Goal: Task Accomplishment & Management: Complete application form

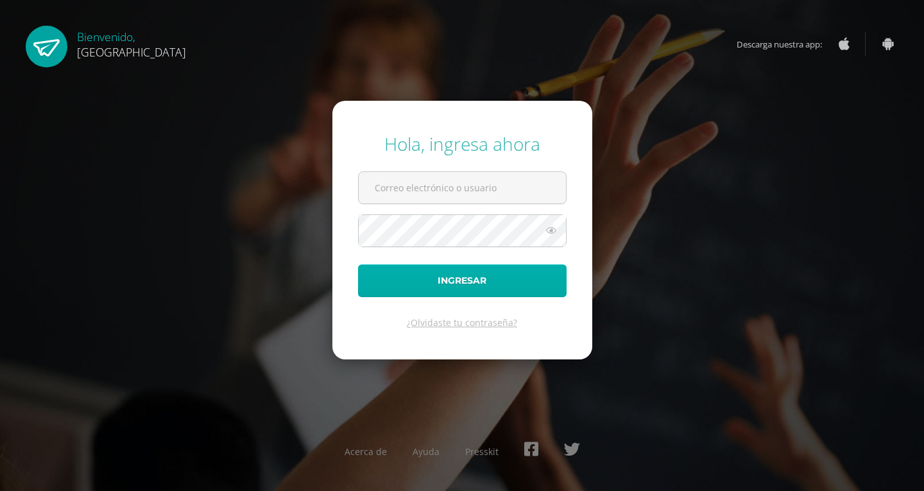
type input "2019224@colegiobelga.edu.gt"
click at [516, 271] on button "Ingresar" at bounding box center [462, 280] width 209 height 33
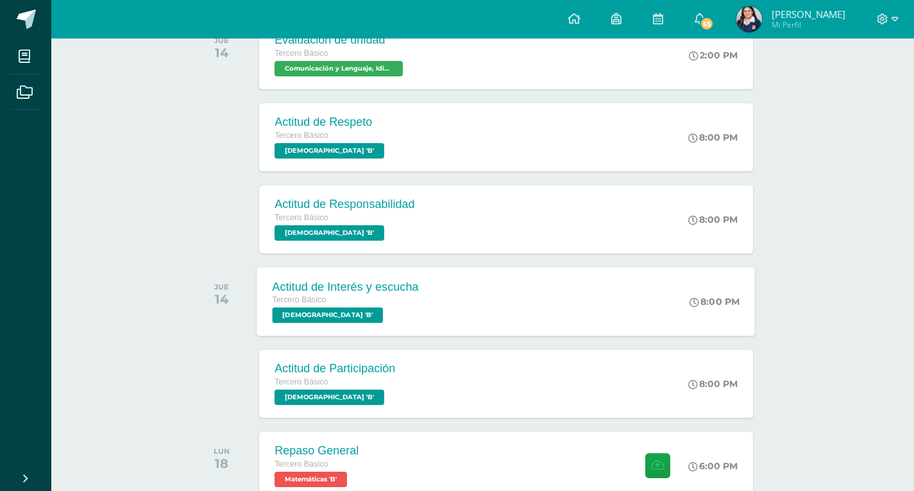
scroll to position [561, 0]
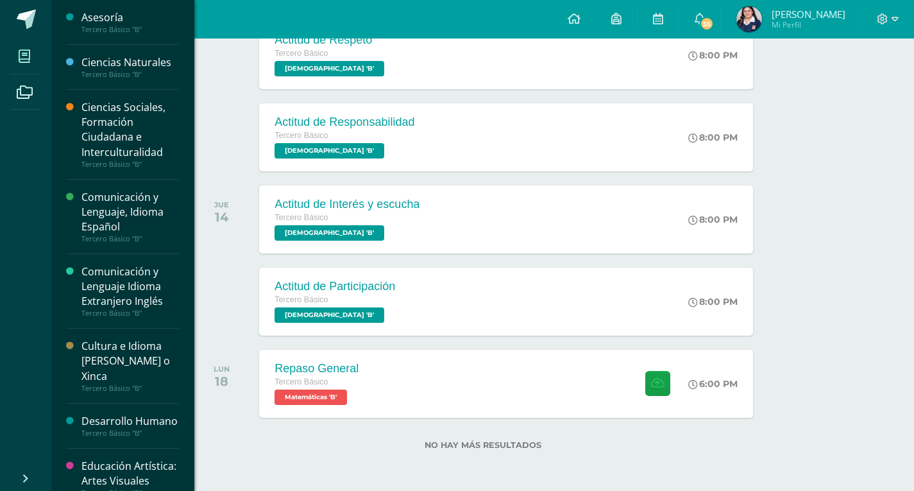
click at [33, 53] on span at bounding box center [24, 56] width 29 height 29
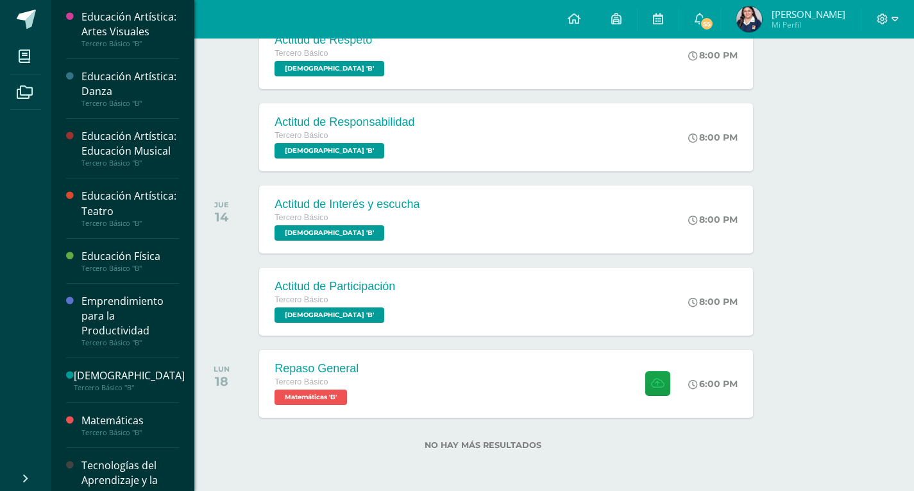
scroll to position [488, 0]
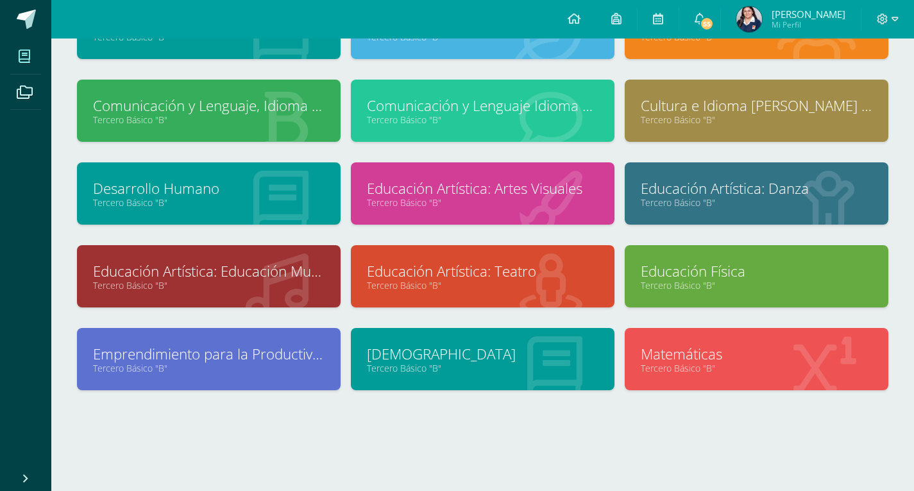
scroll to position [126, 0]
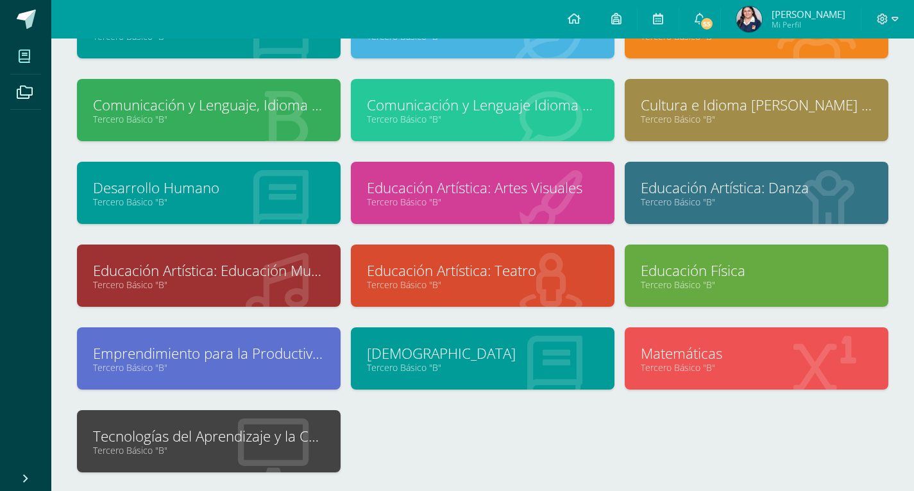
click at [269, 440] on link "Tecnologías del Aprendizaje y la Comunicación" at bounding box center [209, 436] width 232 height 20
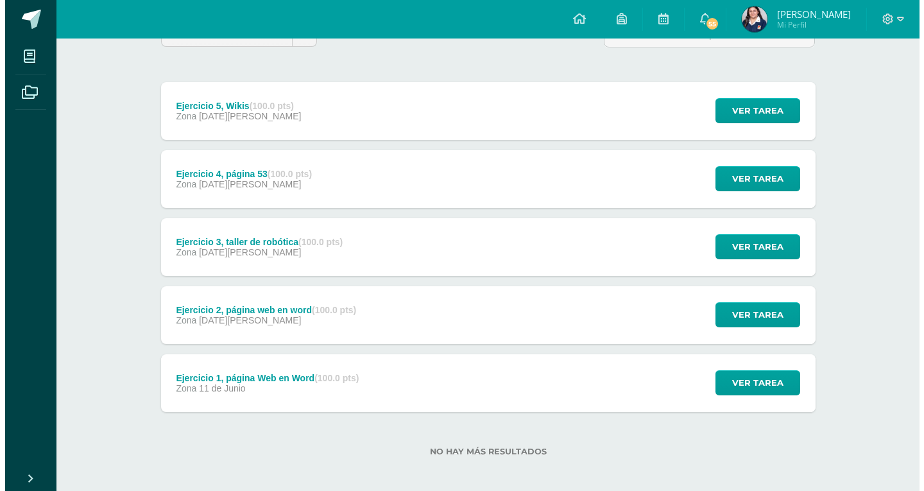
scroll to position [138, 0]
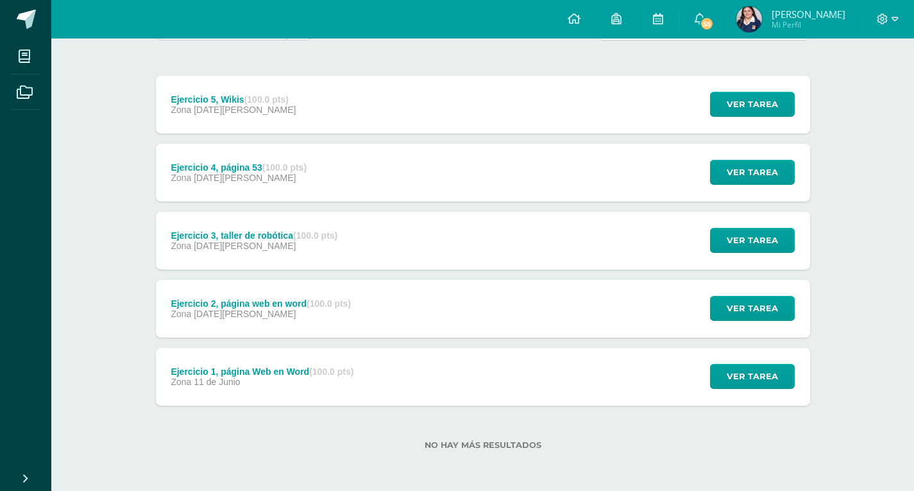
click at [405, 374] on div "Ejercicio 1, página Web en Word (100.0 pts) Zona 11 de Junio Ver tarea Ejercici…" at bounding box center [483, 377] width 655 height 58
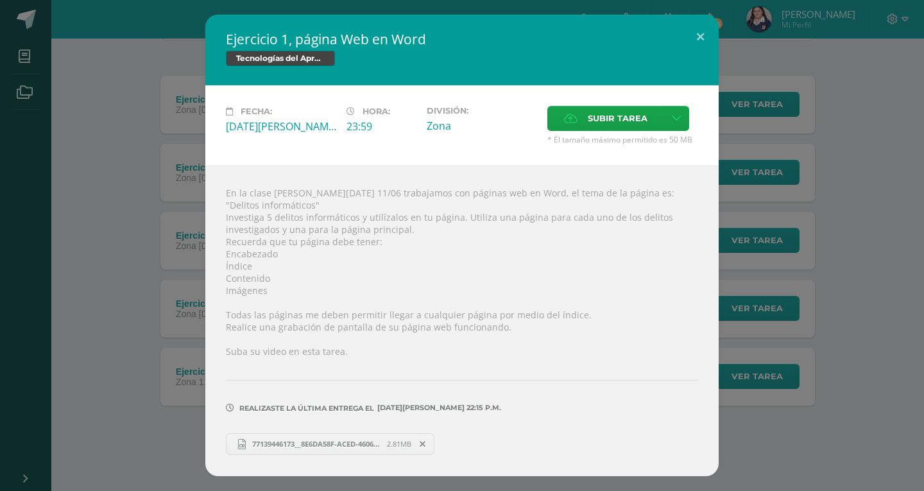
click at [844, 254] on div "Ejercicio 1, página Web en Word Tecnologías del Aprendizaje y la Comunicación F…" at bounding box center [462, 245] width 914 height 461
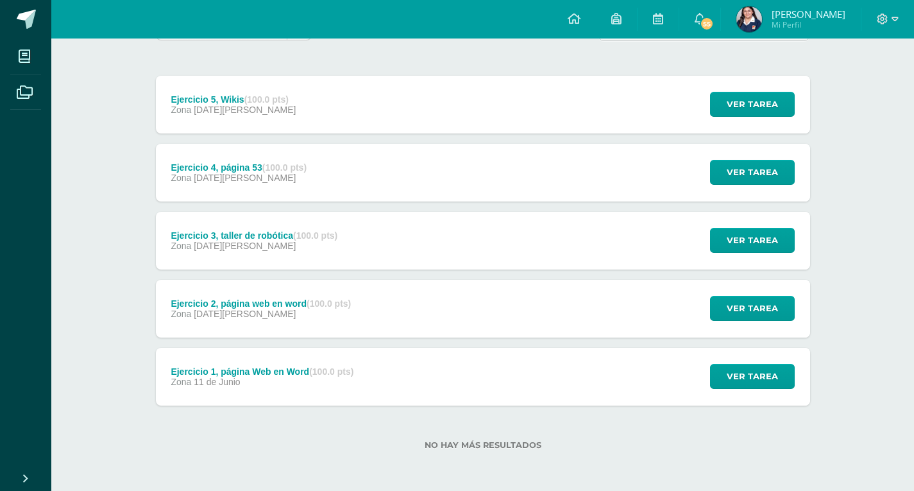
click at [683, 315] on div "Ejercicio 2, página web en word (100.0 pts) Zona 09 de Julio Ver tarea Ejercici…" at bounding box center [483, 309] width 655 height 58
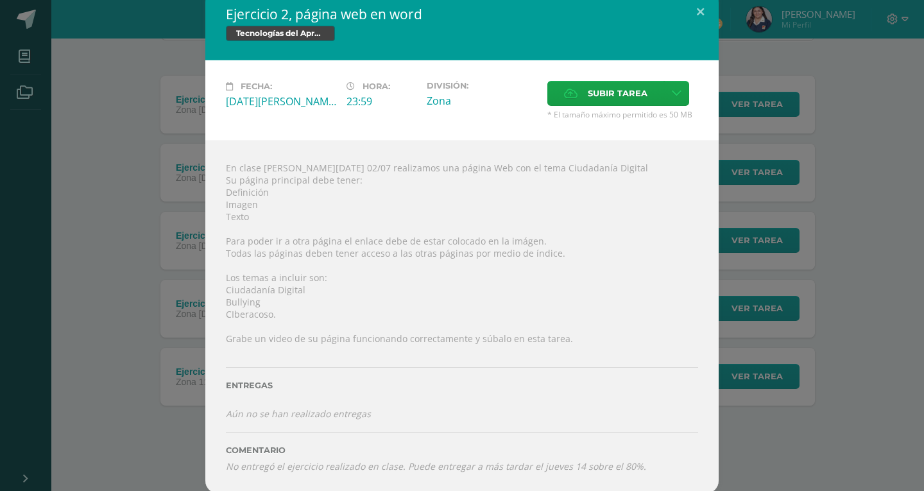
scroll to position [13, 0]
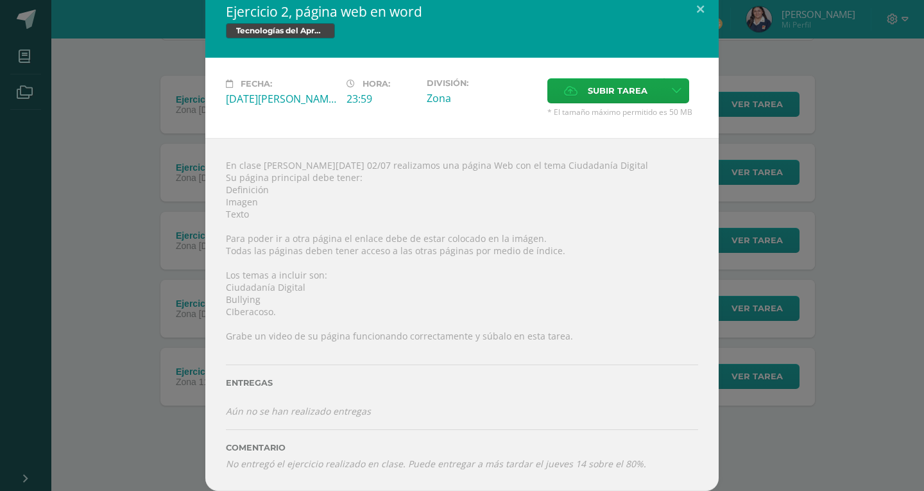
click at [839, 268] on div "Ejercicio 2, página web en word Tecnologías del Aprendizaje y la Comunicación F…" at bounding box center [462, 239] width 914 height 504
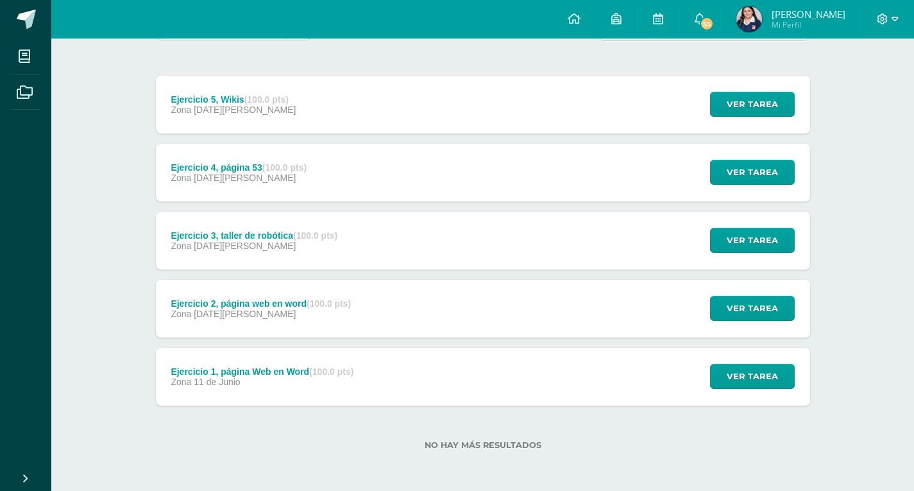
click at [642, 374] on div "Ejercicio 1, página Web en Word (100.0 pts) Zona 11 de Junio Ver tarea Ejercici…" at bounding box center [483, 377] width 655 height 58
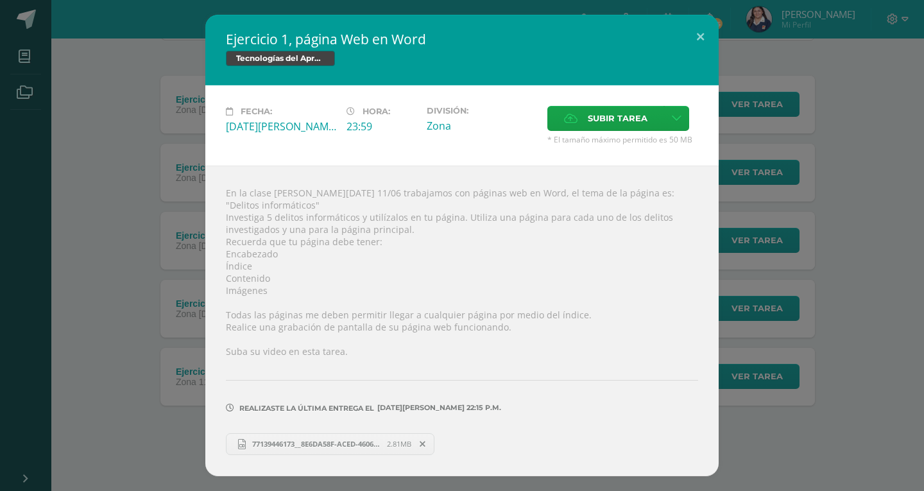
click at [789, 325] on div "Ejercicio 1, página Web en Word Tecnologías del Aprendizaje y la Comunicación F…" at bounding box center [462, 245] width 914 height 461
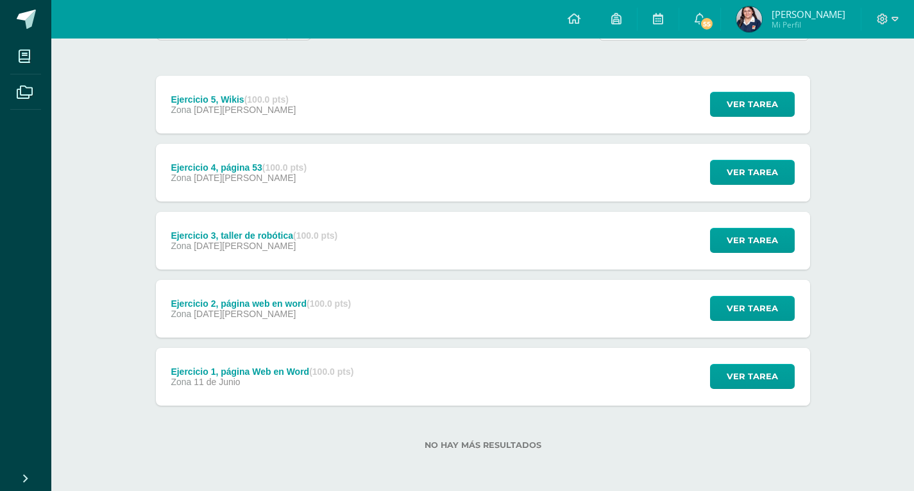
click at [531, 232] on div "Ejercicio 3, taller de robótica (100.0 pts) Zona 06 de Agosto Ver tarea Ejercic…" at bounding box center [483, 241] width 655 height 58
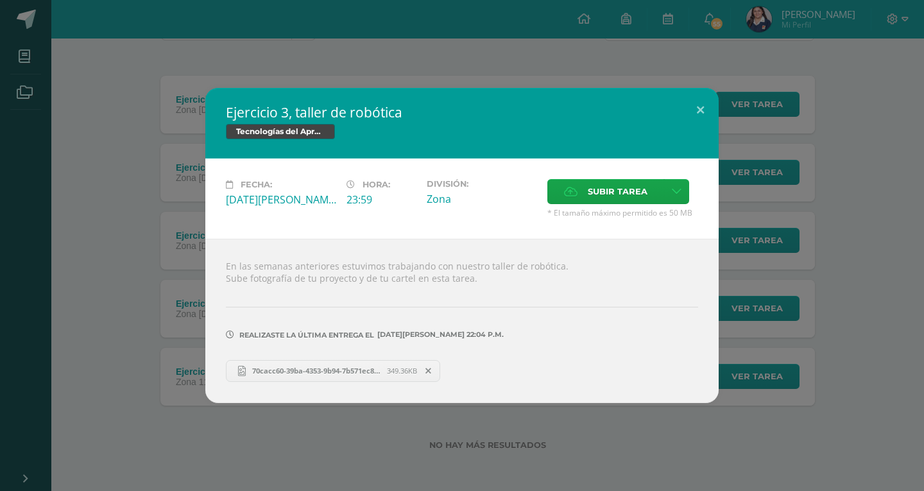
drag, startPoint x: 872, startPoint y: 316, endPoint x: 859, endPoint y: 309, distance: 15.5
click at [872, 316] on div "Ejercicio 3, taller de robótica Tecnologías del Aprendizaje y la Comunicación F…" at bounding box center [462, 245] width 914 height 314
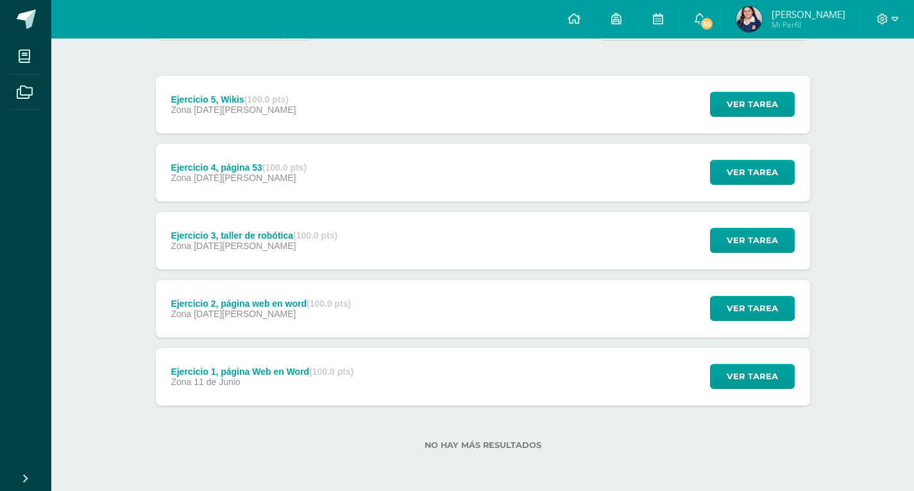
click at [527, 191] on div "Ejercicio 4, página 53 (100.0 pts) Zona 06 de Agosto Ver tarea Ejercicio 4, pág…" at bounding box center [483, 173] width 655 height 58
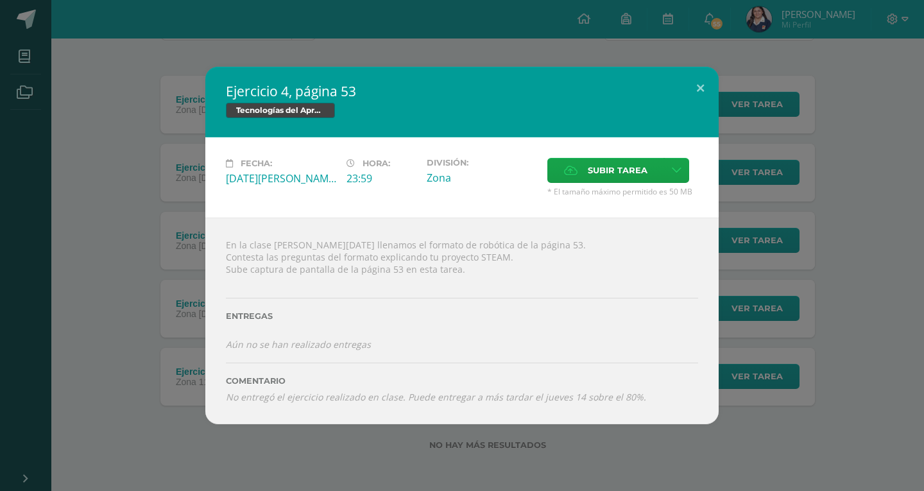
click at [825, 219] on div "Ejercicio 4, página 53 Tecnologías del Aprendizaje y la Comunicación Fecha: Mié…" at bounding box center [462, 245] width 914 height 357
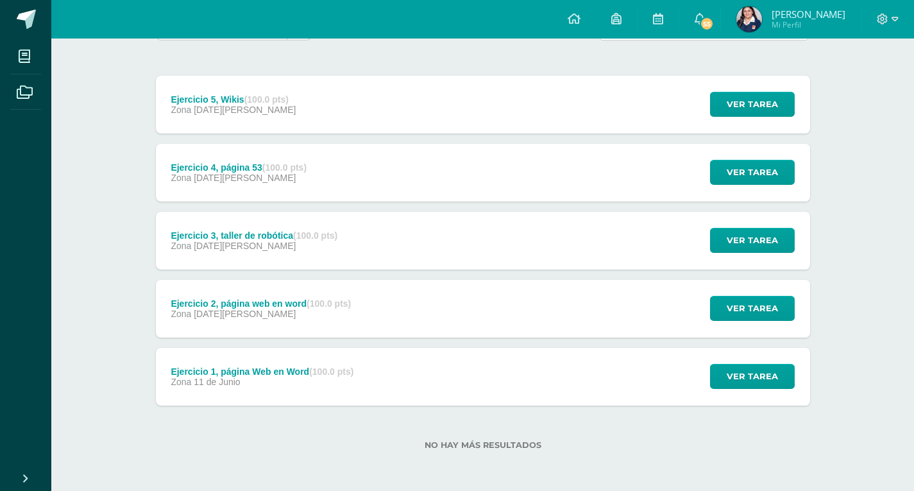
click at [536, 108] on div "Ejercicio 5, Wikis (100.0 pts) Zona 08 de Agosto Ver tarea Ejercicio 5, Wikis T…" at bounding box center [483, 105] width 655 height 58
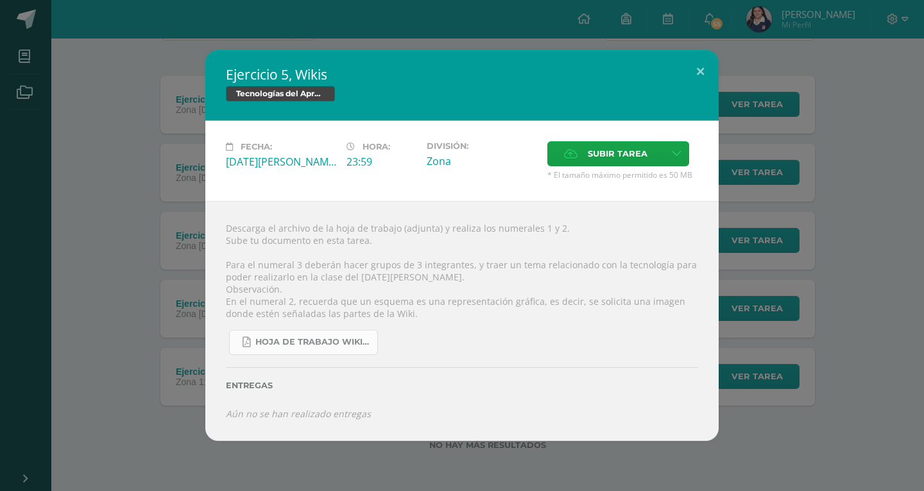
click at [299, 336] on link "Hoja de trabajo Wikis.pdf" at bounding box center [303, 342] width 149 height 25
click at [149, 201] on div "Ejercicio 5, Wikis Tecnologías del Aprendizaje y la Comunicación Fecha: Viernes…" at bounding box center [462, 245] width 914 height 391
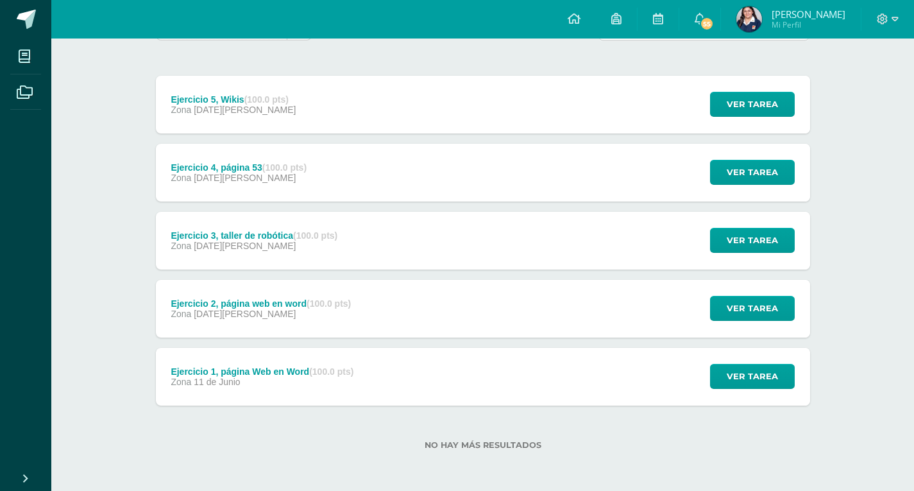
click at [234, 236] on div "Ejercicio 3, taller de robótica (100.0 pts)" at bounding box center [254, 235] width 167 height 10
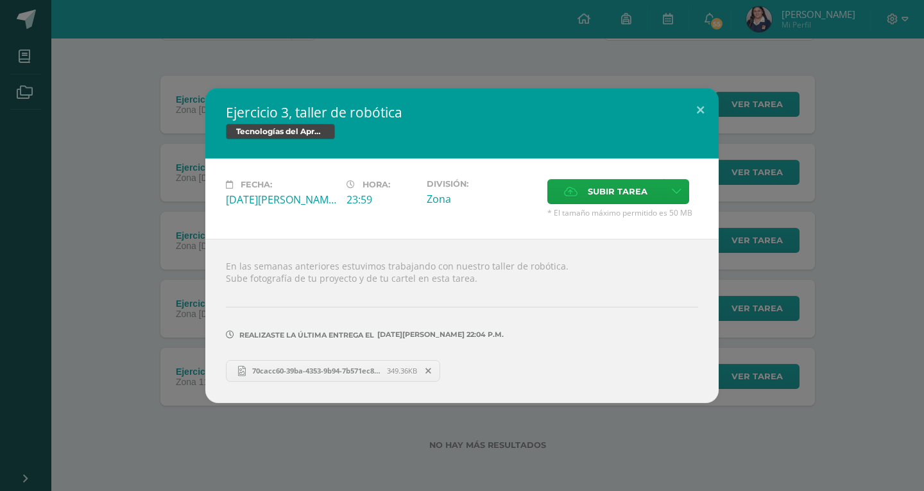
click at [124, 331] on div "Ejercicio 3, taller de robótica Tecnologías del Aprendizaje y la Comunicación F…" at bounding box center [462, 245] width 914 height 314
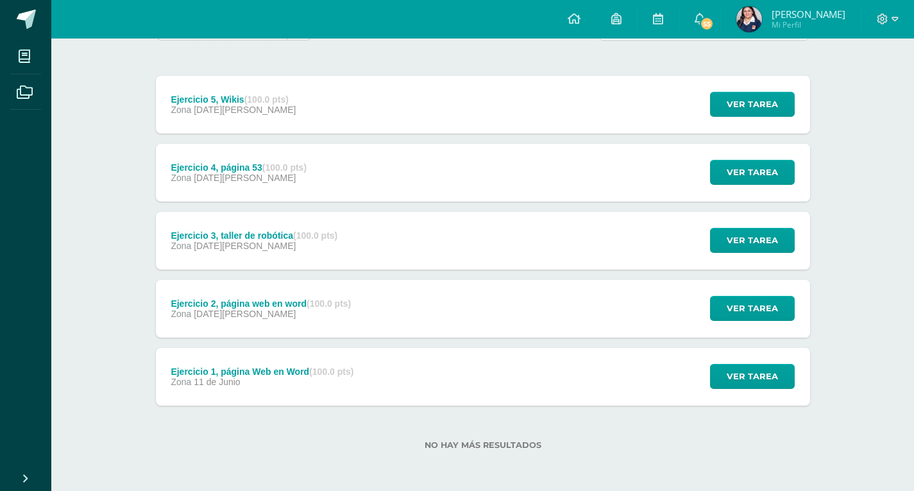
click at [268, 241] on div "Zona 06 de Agosto" at bounding box center [254, 246] width 167 height 10
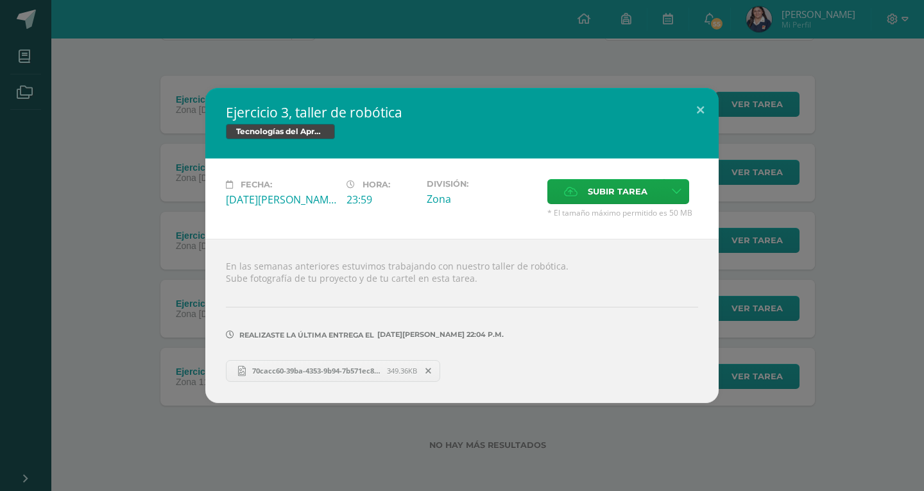
click at [299, 367] on span "70cacc60-39ba-4353-9b94-7b571ec82060.jpeg" at bounding box center [316, 371] width 141 height 10
click at [144, 157] on div "Ejercicio 3, taller de robótica Tecnologías del Aprendizaje y la Comunicación F…" at bounding box center [462, 245] width 914 height 314
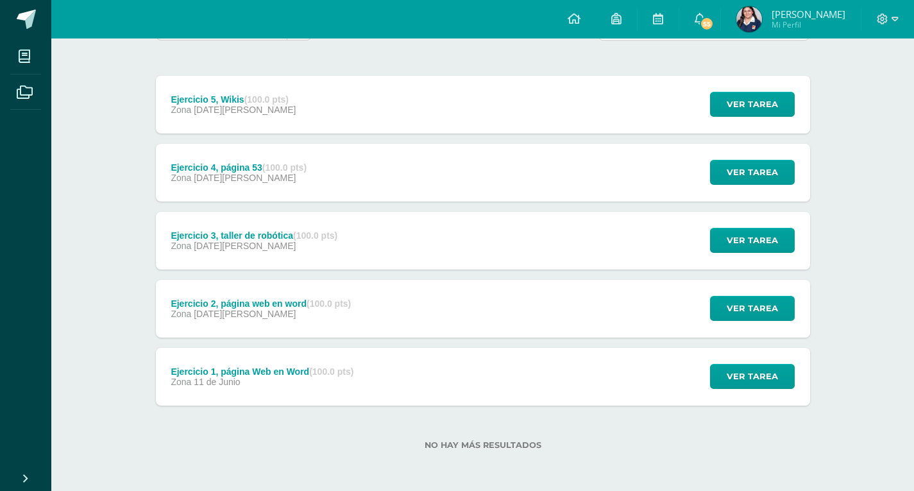
click at [297, 315] on div "Zona 09 de Julio" at bounding box center [261, 314] width 180 height 10
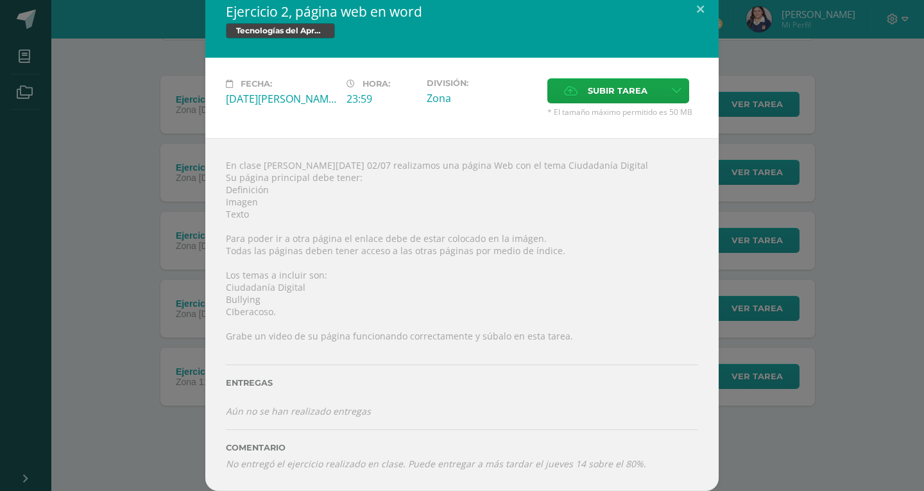
click at [149, 243] on div "Ejercicio 2, página web en word Tecnologías del Aprendizaje y la Comunicación F…" at bounding box center [462, 239] width 914 height 504
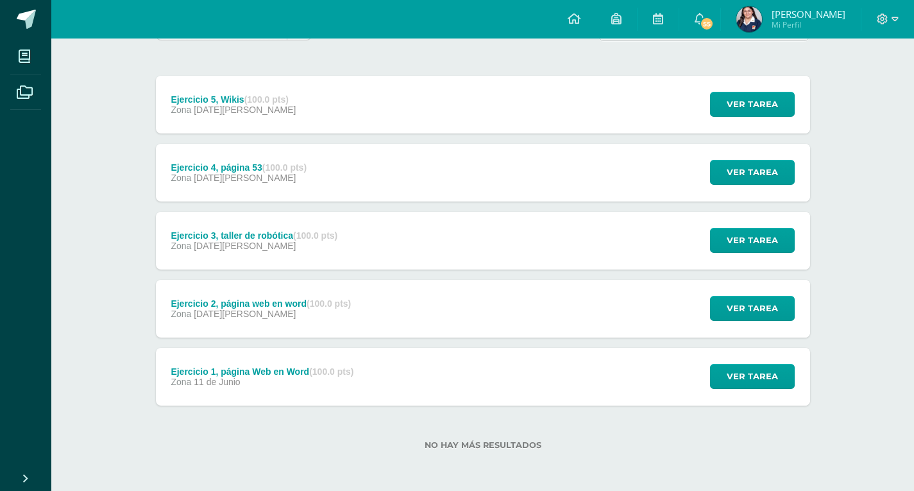
click at [401, 302] on div "Ejercicio 2, página web en word (100.0 pts) Zona 09 de Julio Ver tarea Ejercici…" at bounding box center [483, 309] width 655 height 58
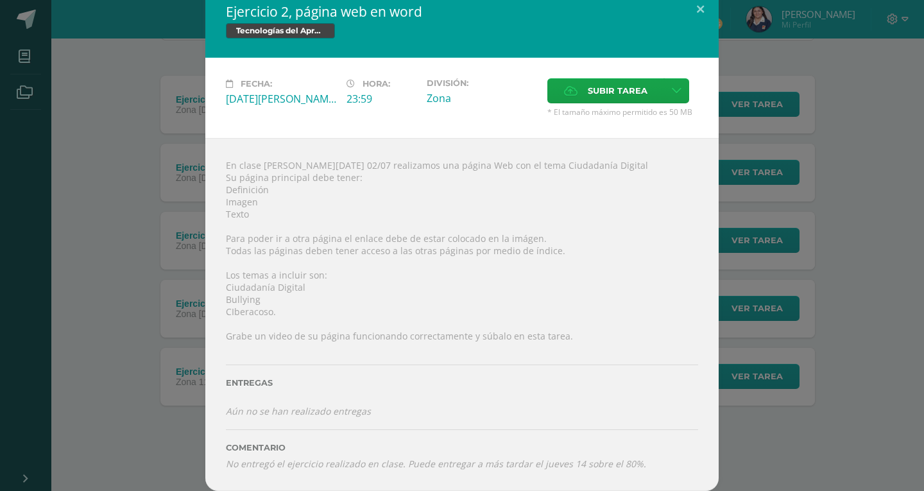
click at [140, 251] on div "Ejercicio 2, página web en word Tecnologías del Aprendizaje y la Comunicación F…" at bounding box center [462, 239] width 914 height 504
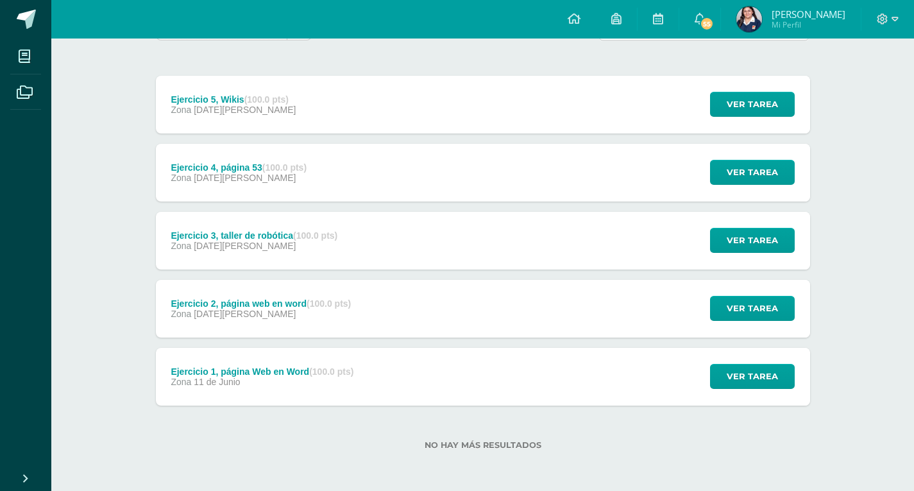
click at [326, 187] on div "Ejercicio 4, página 53 (100.0 pts) Zona 06 de Agosto Ver tarea Ejercicio 4, pág…" at bounding box center [483, 173] width 655 height 58
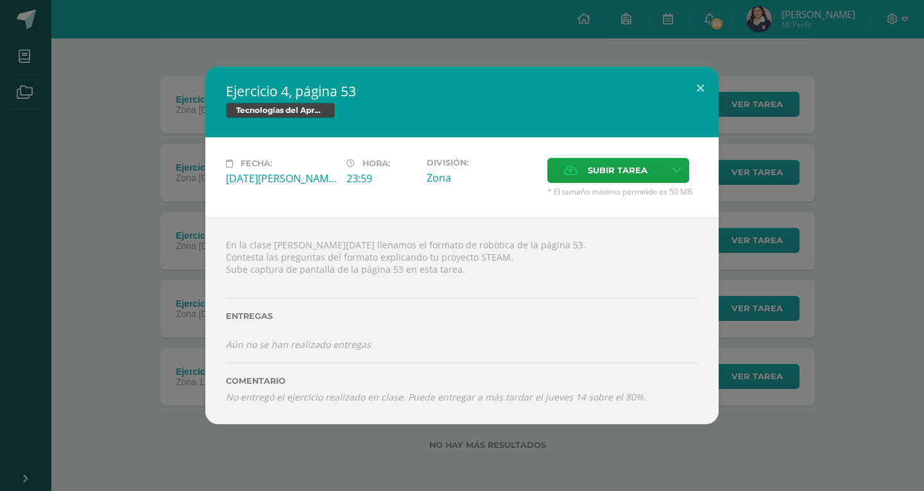
click at [167, 175] on div "Ejercicio 4, página 53 Tecnologías del Aprendizaje y la Comunicación Fecha: Mié…" at bounding box center [462, 245] width 914 height 357
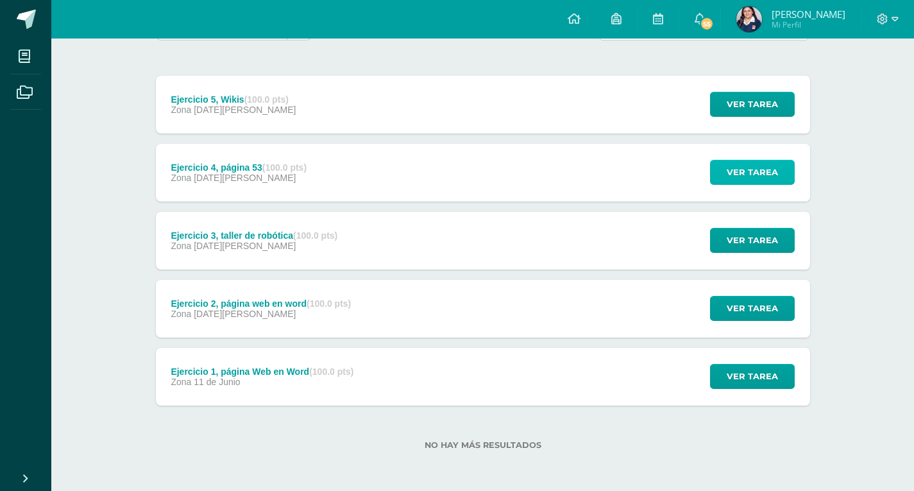
click at [748, 176] on span "Ver tarea" at bounding box center [752, 172] width 51 height 24
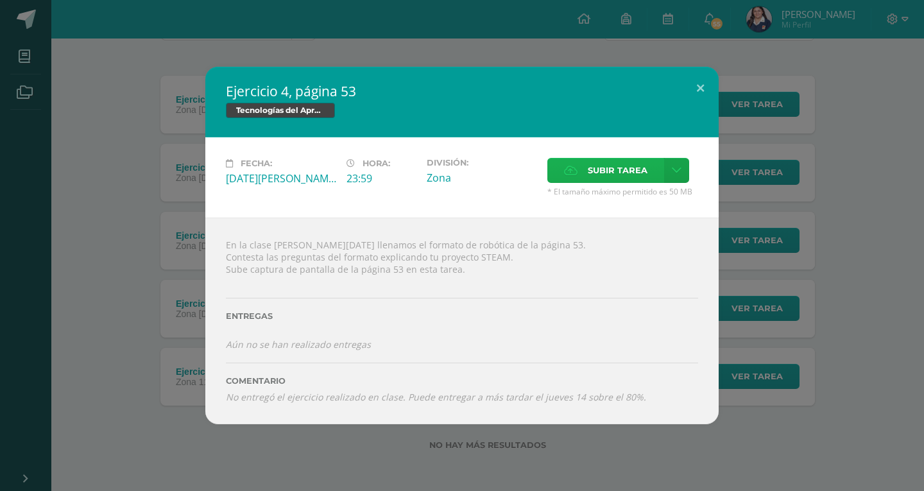
click at [606, 176] on span "Subir tarea" at bounding box center [618, 170] width 60 height 24
click at [0, 0] on input "Subir tarea" at bounding box center [0, 0] width 0 height 0
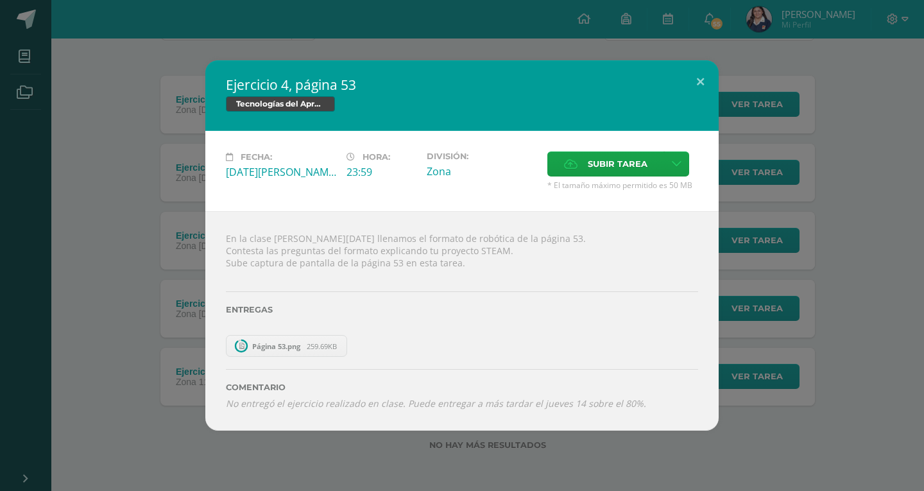
click at [308, 323] on div "Entregas" at bounding box center [462, 305] width 472 height 53
click at [121, 343] on div "Ejercicio 4, página 53 Tecnologías del Aprendizaje y la Comunicación Fecha: Mié…" at bounding box center [462, 245] width 914 height 370
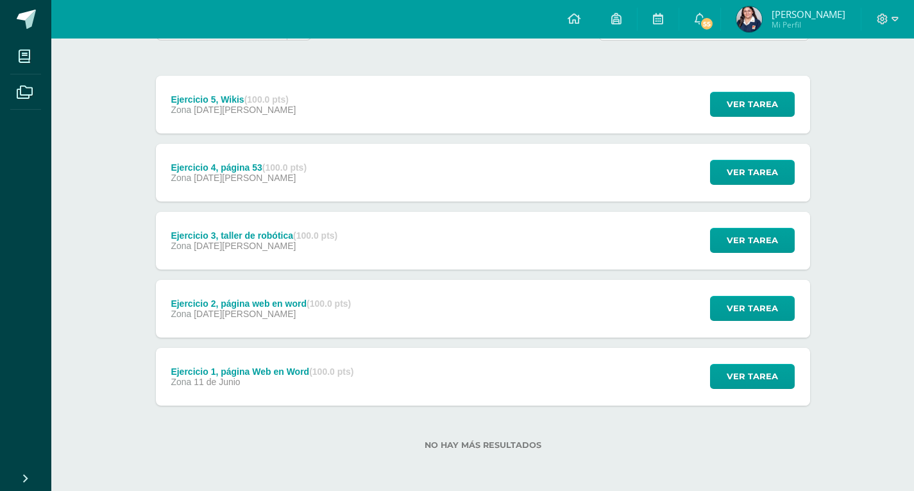
click at [291, 266] on div "Ejercicio 3, taller de robótica (100.0 pts) Zona 06 de Agosto" at bounding box center [255, 241] width 198 height 58
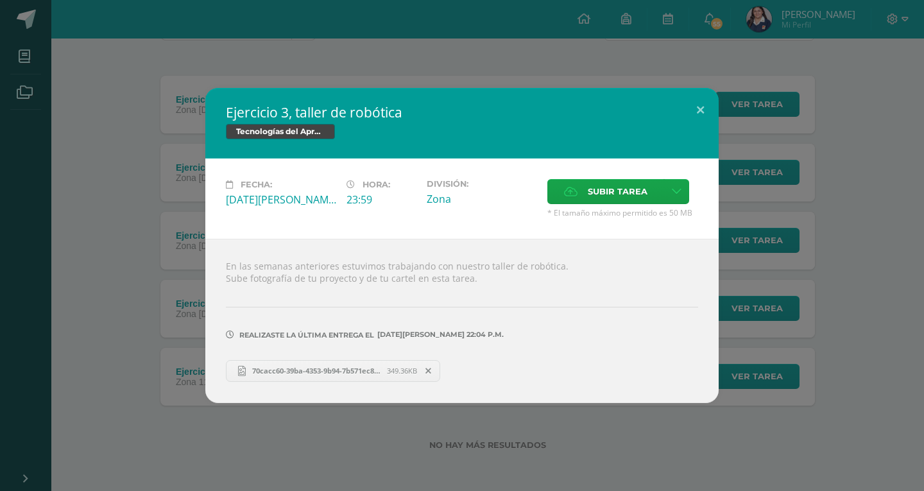
click at [127, 304] on div "Ejercicio 3, taller de robótica Tecnologías del Aprendizaje y la Comunicación F…" at bounding box center [462, 245] width 914 height 314
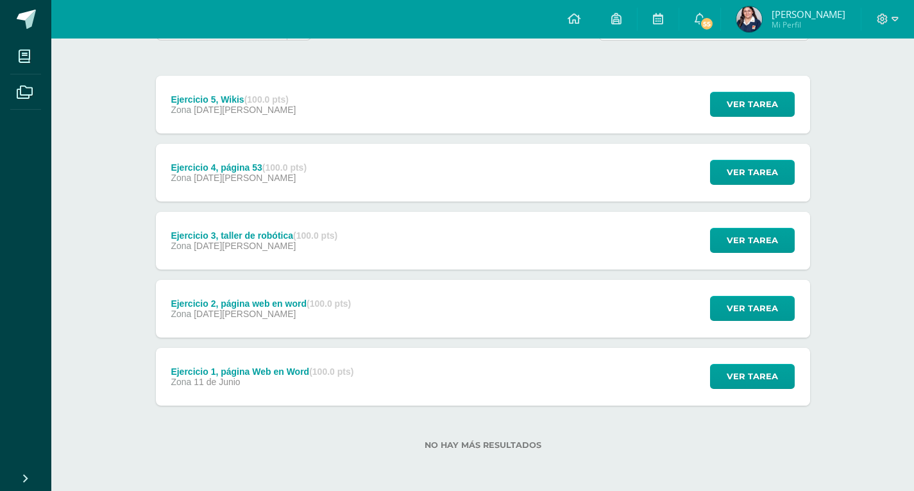
click at [284, 178] on div "Zona 06 de Agosto" at bounding box center [239, 178] width 136 height 10
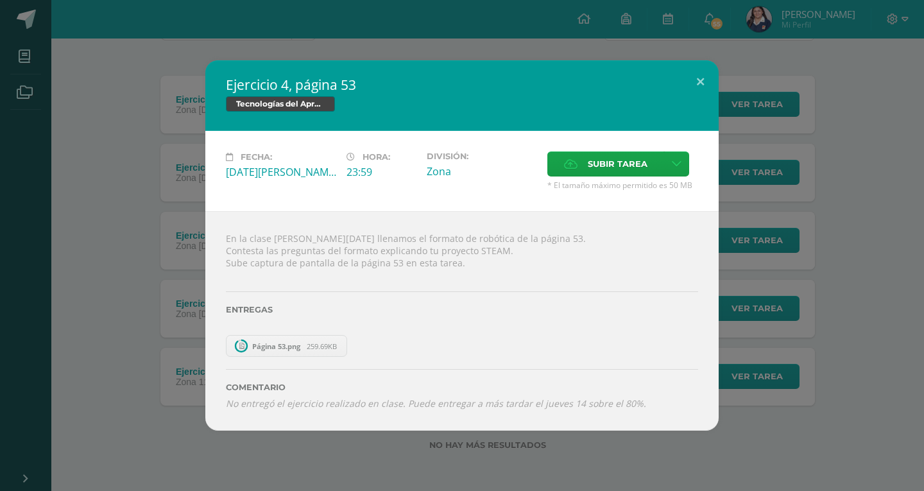
click at [280, 349] on span "Página 53.png" at bounding box center [276, 346] width 61 height 10
click at [253, 343] on span "Página 53.png" at bounding box center [276, 346] width 61 height 10
click at [642, 159] on span "Subir tarea" at bounding box center [618, 164] width 60 height 24
click at [0, 0] on input "Subir tarea" at bounding box center [0, 0] width 0 height 0
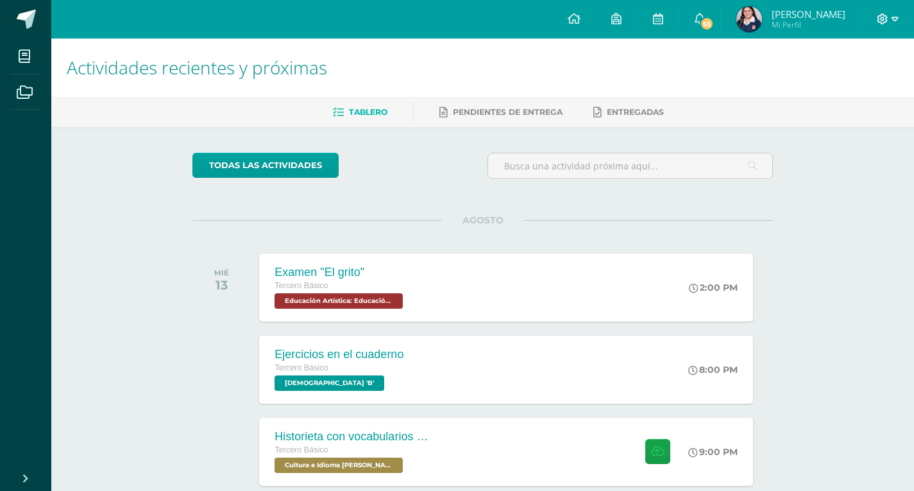
click at [888, 21] on icon at bounding box center [883, 19] width 12 height 12
click at [862, 84] on span "Cerrar sesión" at bounding box center [855, 87] width 58 height 12
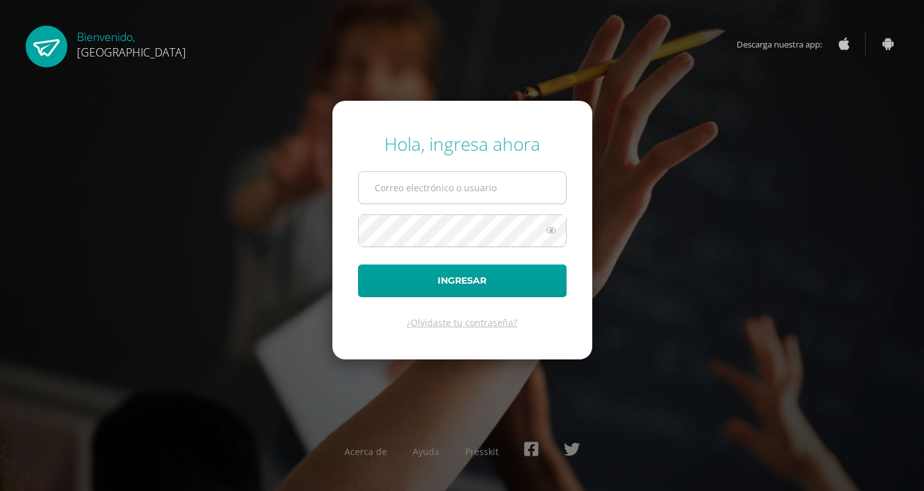
type input "[EMAIL_ADDRESS][DOMAIN_NAME]"
click at [520, 193] on input "2019224@colegiobelga.edu.gt" at bounding box center [462, 187] width 207 height 31
click at [520, 192] on input "2019224@colegiobelga.edu.gt" at bounding box center [462, 187] width 207 height 31
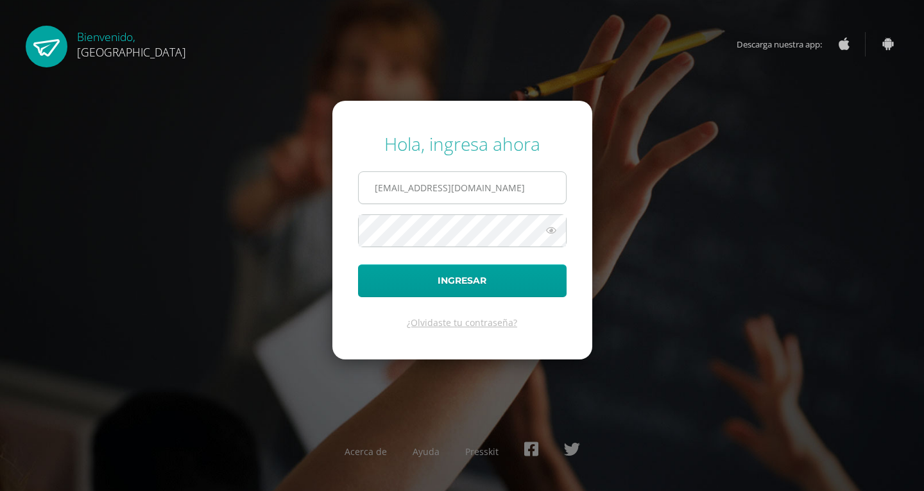
click at [520, 192] on input "2019224@colegiobelga.edu.gt" at bounding box center [462, 187] width 207 height 31
type input "2025501@colegiobelga.edu.gt"
click at [358, 264] on button "Ingresar" at bounding box center [462, 280] width 209 height 33
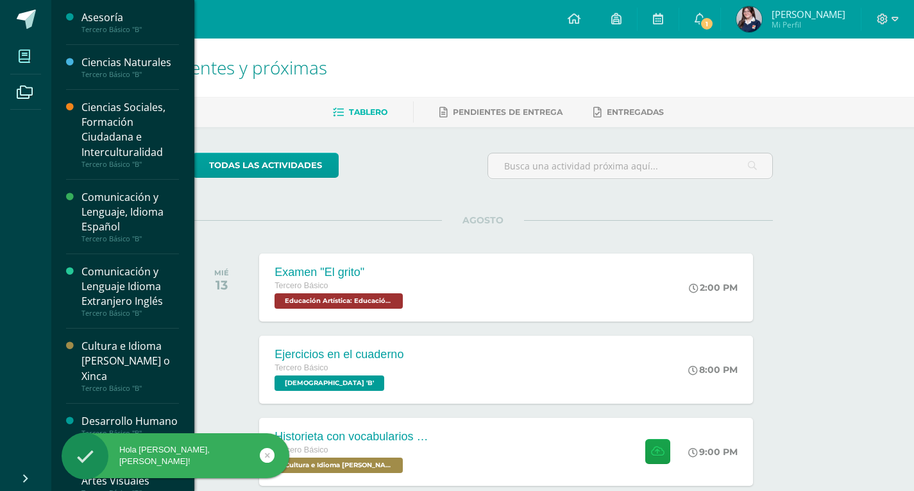
click at [14, 58] on span at bounding box center [24, 56] width 29 height 29
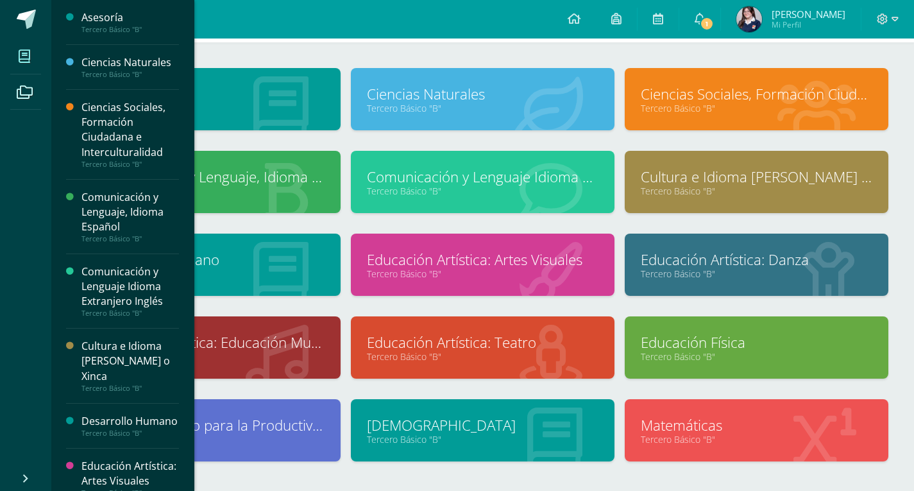
scroll to position [126, 0]
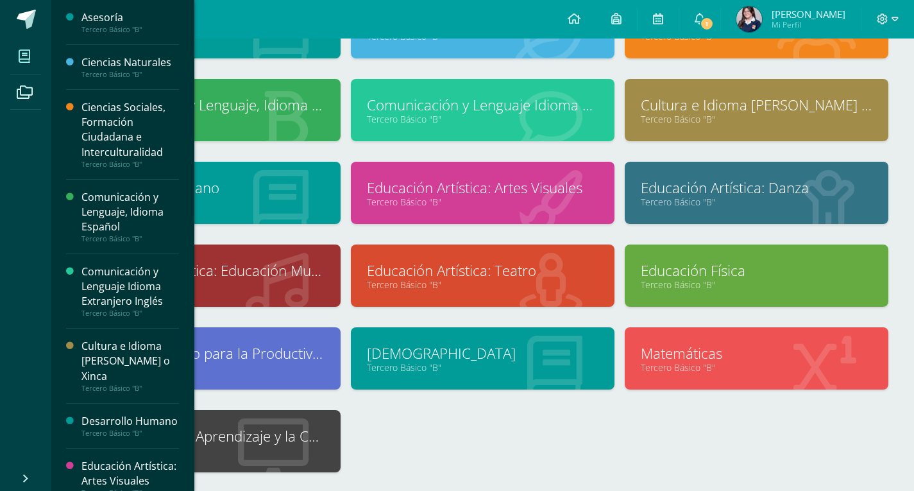
click at [268, 429] on link "Tecnologías del Aprendizaje y la Comunicación" at bounding box center [209, 436] width 232 height 20
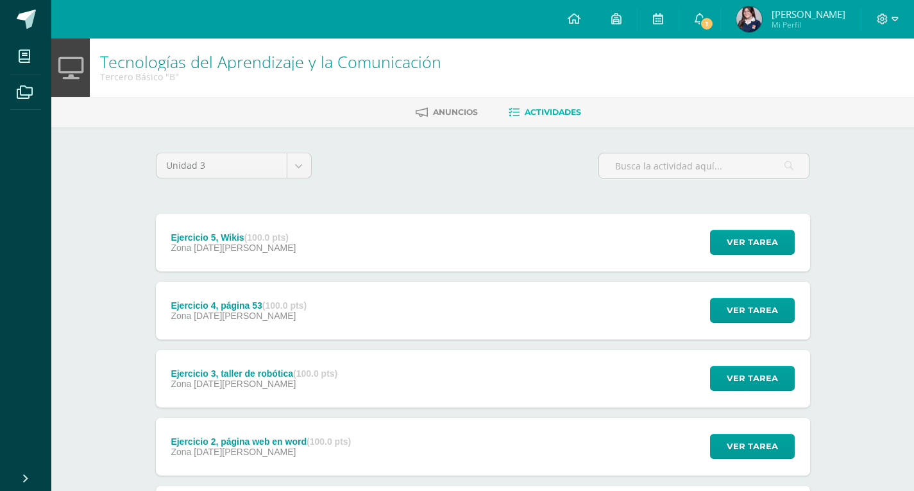
click at [353, 257] on div "Ejercicio 5, Wikis (100.0 pts) Zona 08 de Agosto Ver tarea Ejercicio 5, Wikis T…" at bounding box center [483, 243] width 655 height 58
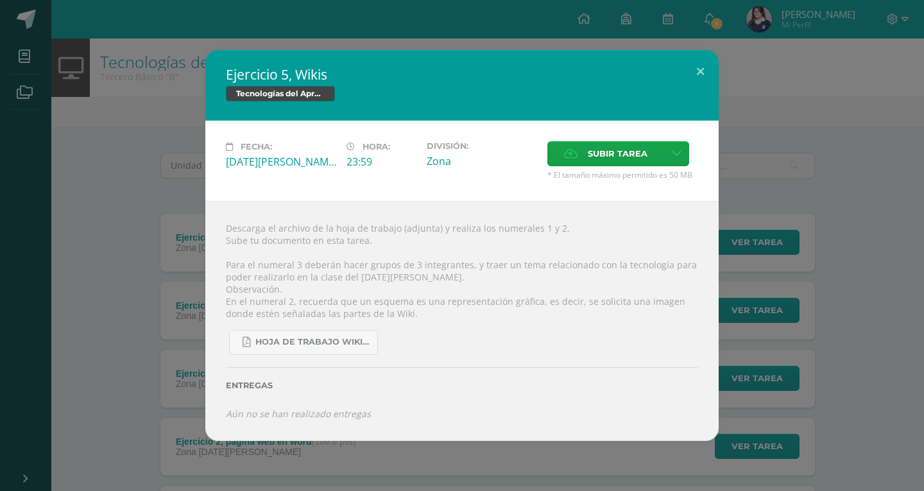
click at [160, 248] on div "Ejercicio 5, Wikis Tecnologías del Aprendizaje y la Comunicación Fecha: Viernes…" at bounding box center [462, 245] width 914 height 391
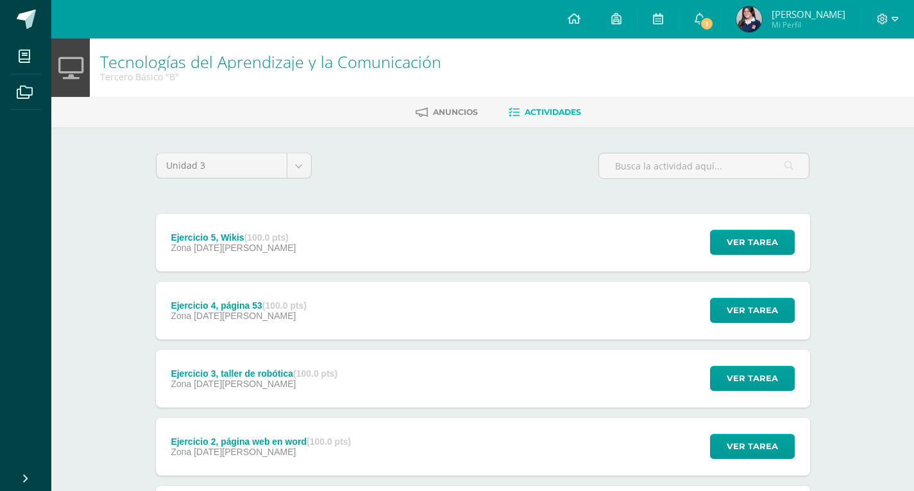
click at [336, 303] on div "Ejercicio 4, página 53 (100.0 pts) Zona 06 de Agosto Ver tarea Ejercicio 4, pág…" at bounding box center [483, 311] width 655 height 58
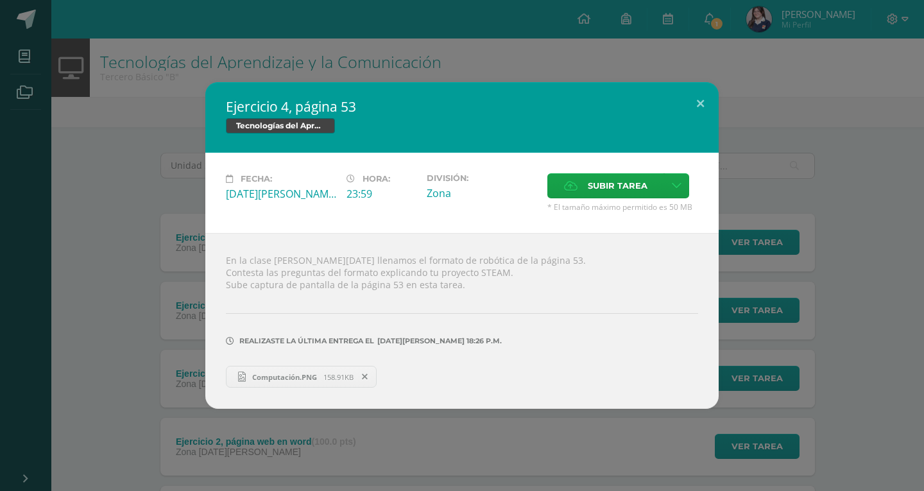
click at [293, 382] on link "Computación.PNG 158.91KB" at bounding box center [301, 377] width 151 height 22
click at [692, 109] on button at bounding box center [700, 104] width 37 height 44
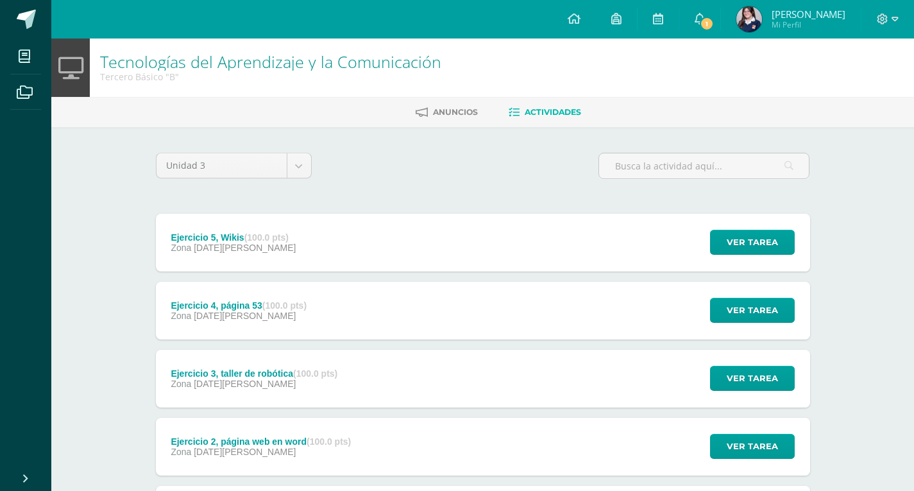
click at [445, 364] on div "Ejercicio 3, taller de robótica (100.0 pts) Zona 06 de Agosto Ver tarea Ejercic…" at bounding box center [483, 379] width 655 height 58
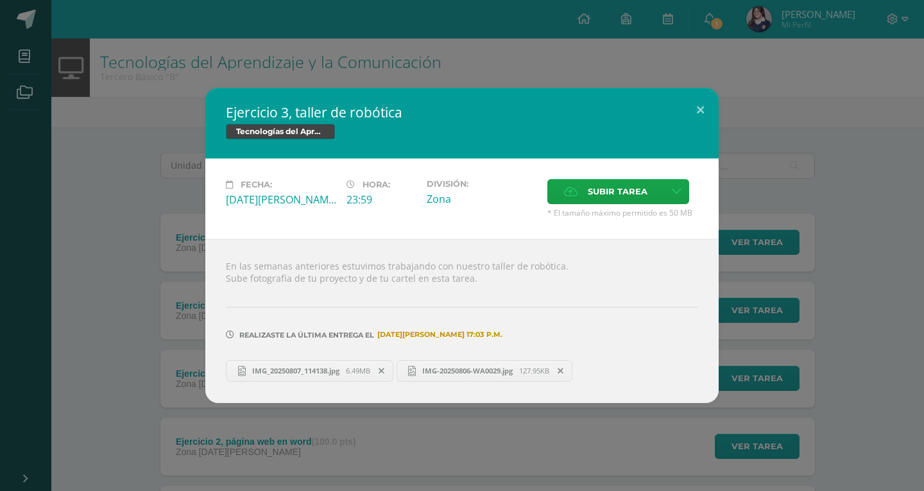
drag, startPoint x: 182, startPoint y: 290, endPoint x: 193, endPoint y: 286, distance: 12.4
click at [182, 289] on div "Ejercicio 3, taller de robótica Tecnologías del Aprendizaje y la Comunicación F…" at bounding box center [462, 245] width 914 height 314
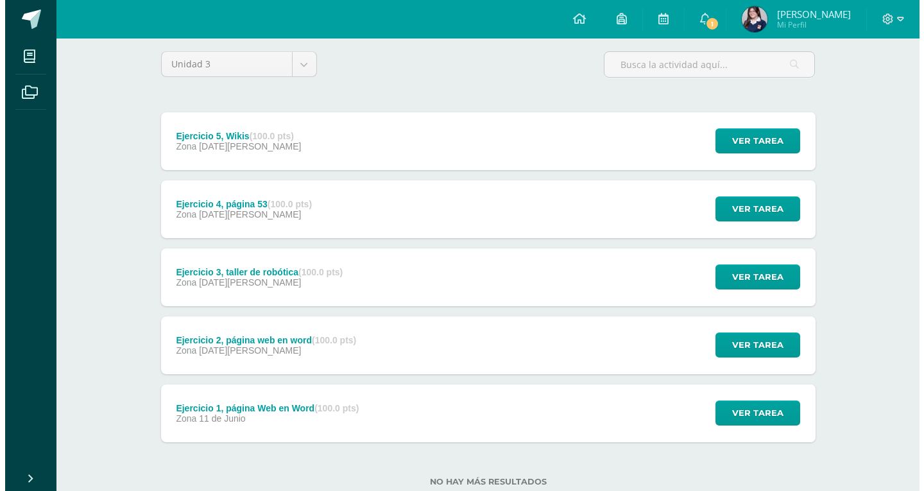
scroll to position [138, 0]
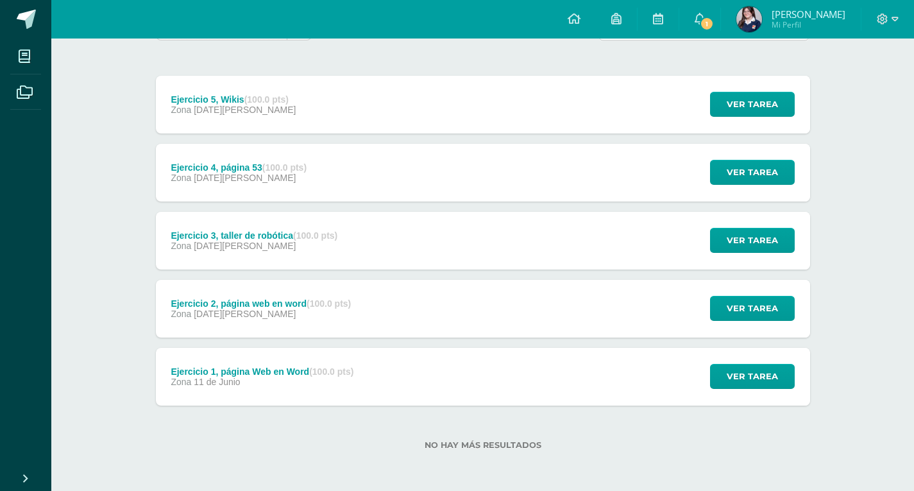
click at [372, 315] on div "Ejercicio 2, página web en word (100.0 pts) Zona 09 de Julio Ver tarea Ejercici…" at bounding box center [483, 309] width 655 height 58
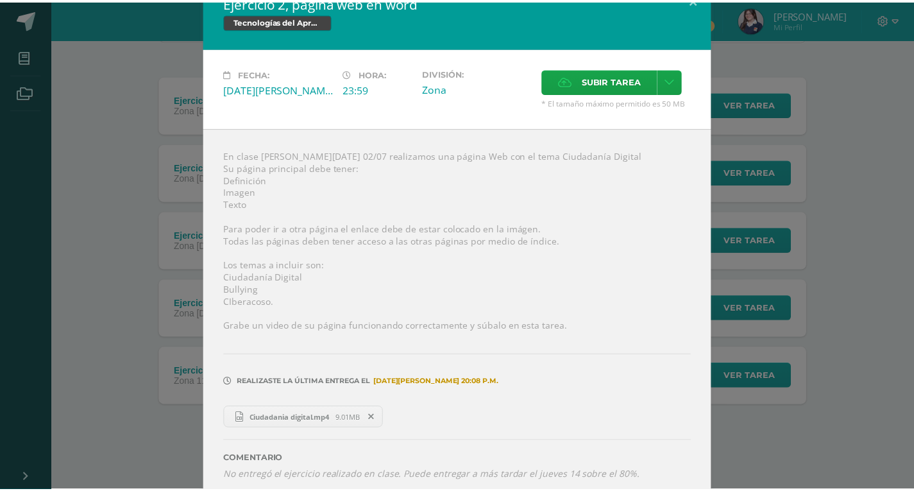
scroll to position [35, 0]
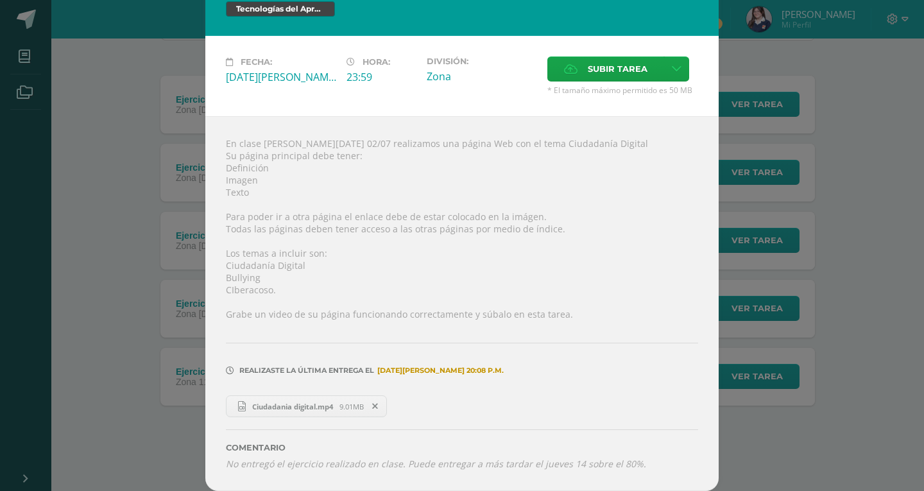
click at [141, 349] on div "Ejercicio 2, página web en word Tecnologías del Aprendizaje y la Comunicación F…" at bounding box center [462, 228] width 914 height 526
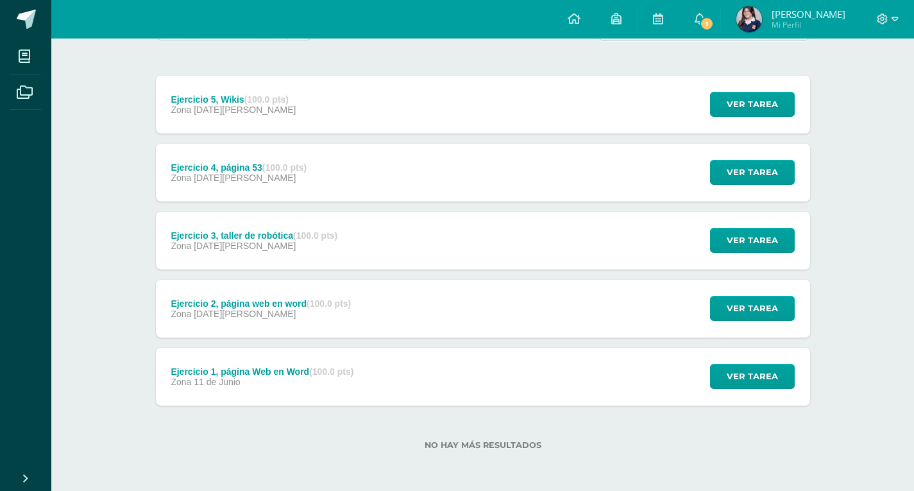
click at [260, 393] on div "Ejercicio 1, página Web en Word (100.0 pts) Zona 11 de Junio" at bounding box center [263, 377] width 214 height 58
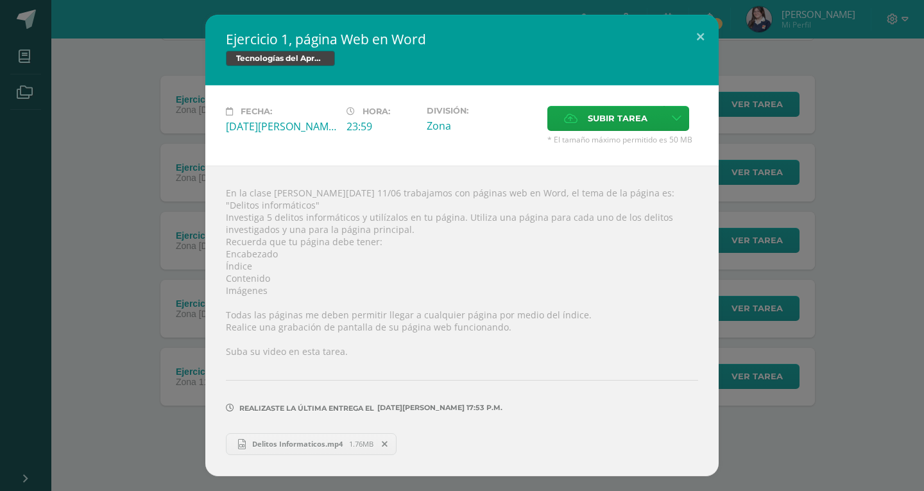
click at [782, 253] on div "Ejercicio 1, página Web en Word Tecnologías del Aprendizaje y la Comunicación F…" at bounding box center [462, 245] width 914 height 461
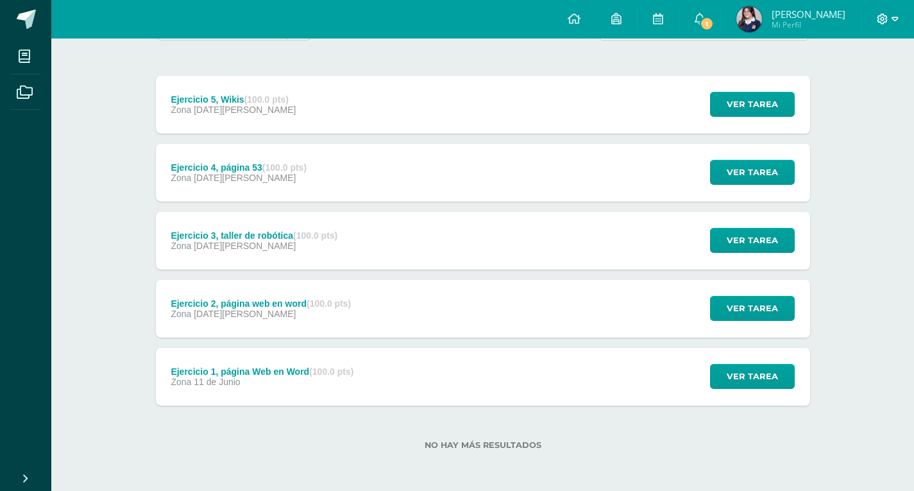
click at [886, 17] on icon at bounding box center [883, 19] width 12 height 12
click at [879, 89] on span "Cerrar sesión" at bounding box center [855, 87] width 58 height 12
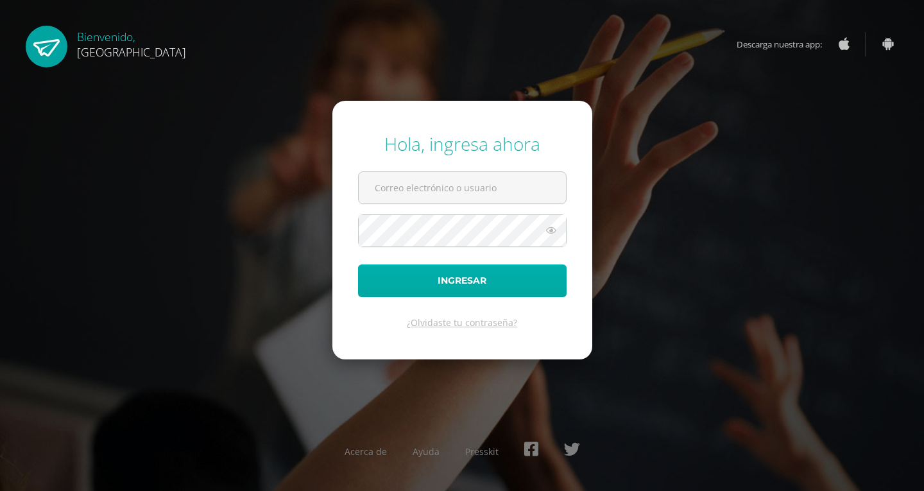
type input "[EMAIL_ADDRESS][DOMAIN_NAME]"
click at [481, 281] on button "Ingresar" at bounding box center [462, 280] width 209 height 33
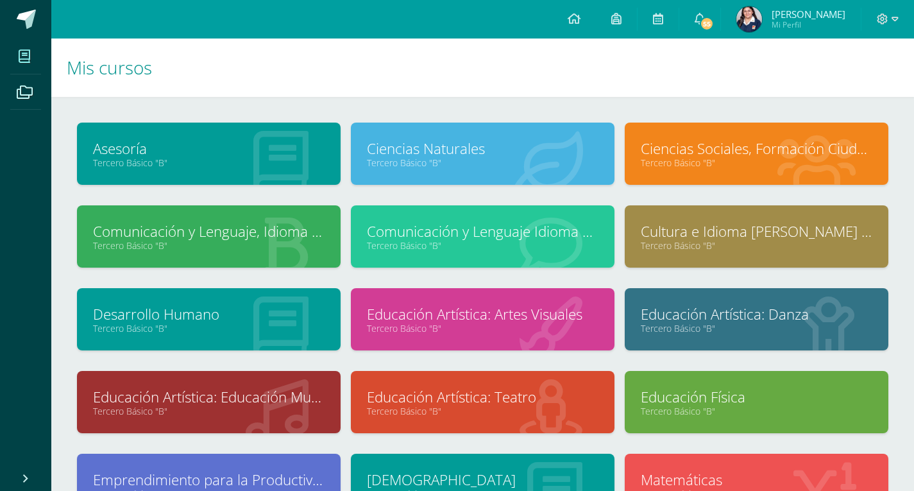
scroll to position [126, 0]
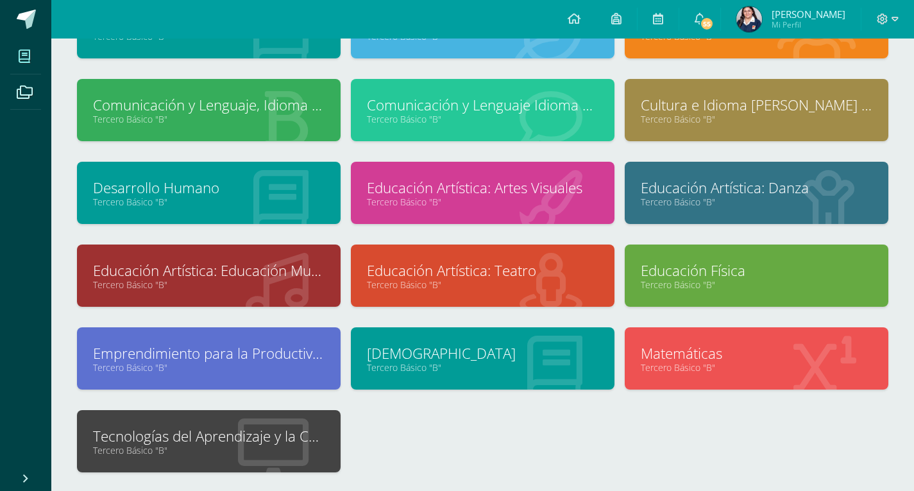
click at [311, 434] on link "Tecnologías del Aprendizaje y la Comunicación" at bounding box center [209, 436] width 232 height 20
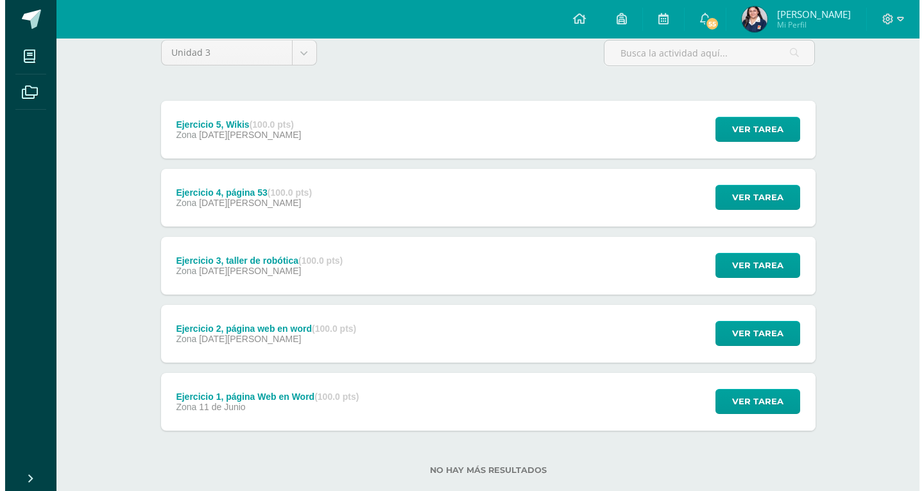
scroll to position [128, 0]
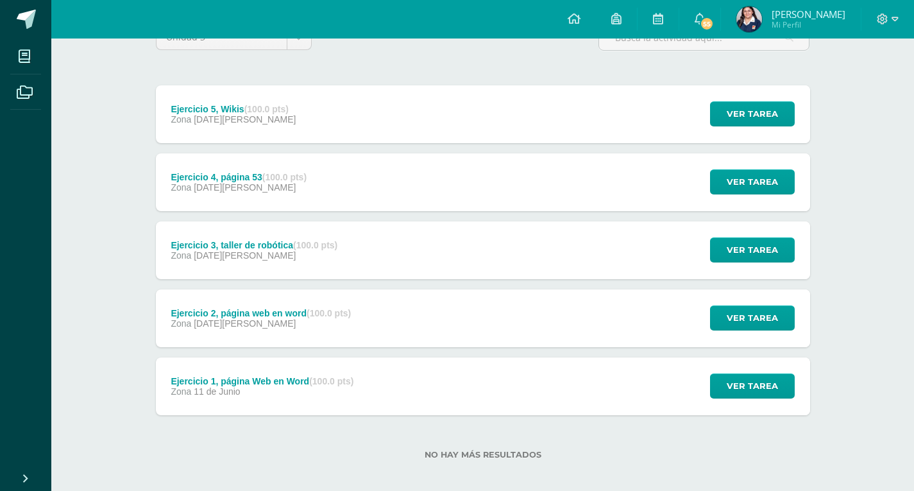
click at [322, 328] on div "Zona 09 de Julio" at bounding box center [261, 323] width 180 height 10
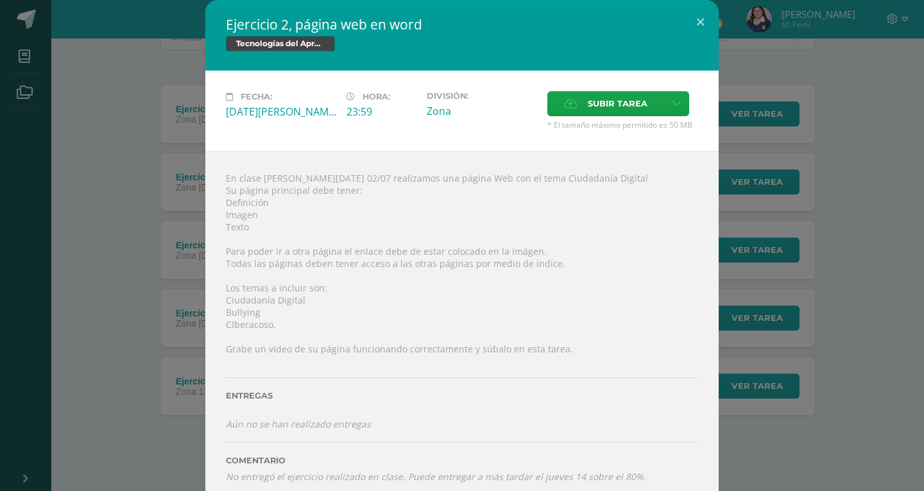
click at [119, 252] on div "Ejercicio 2, página web en word Tecnologías del Aprendizaje y la Comunicación F…" at bounding box center [462, 252] width 914 height 504
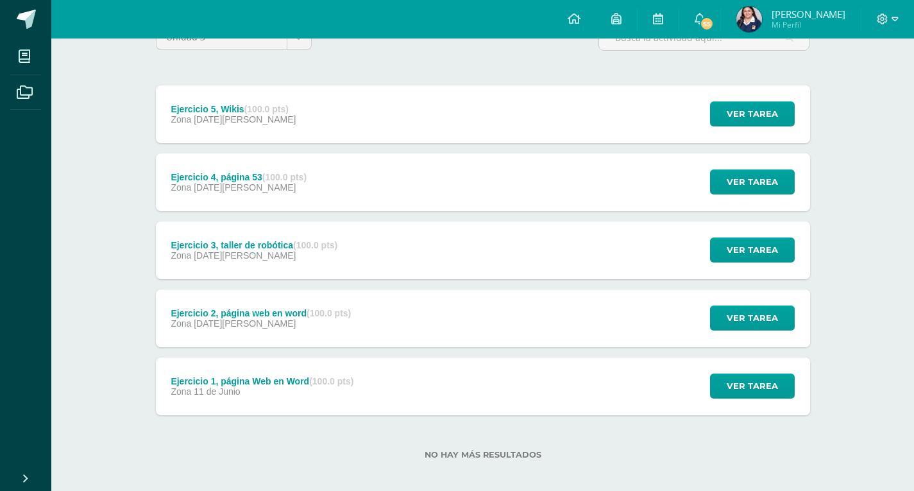
click at [252, 248] on div "Ejercicio 3, taller de robótica (100.0 pts)" at bounding box center [254, 245] width 167 height 10
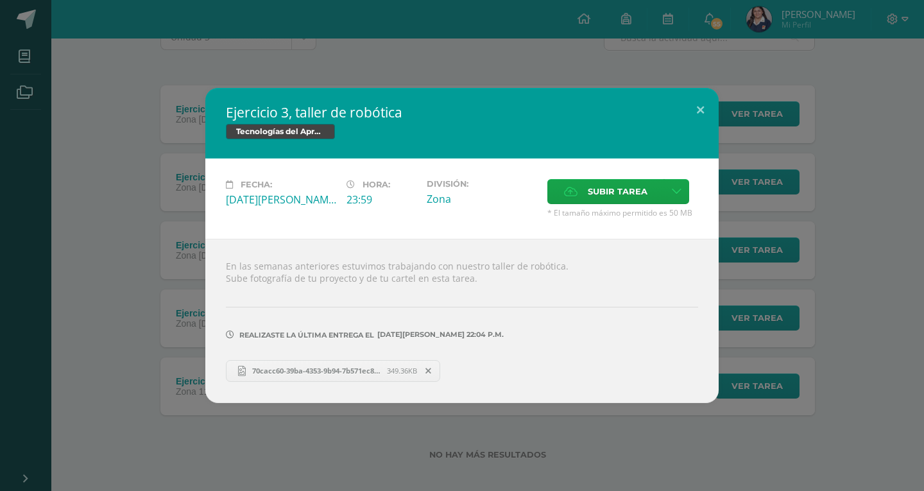
click at [150, 221] on div "Ejercicio 3, taller de robótica Tecnologías del Aprendizaje y la Comunicación F…" at bounding box center [462, 245] width 914 height 314
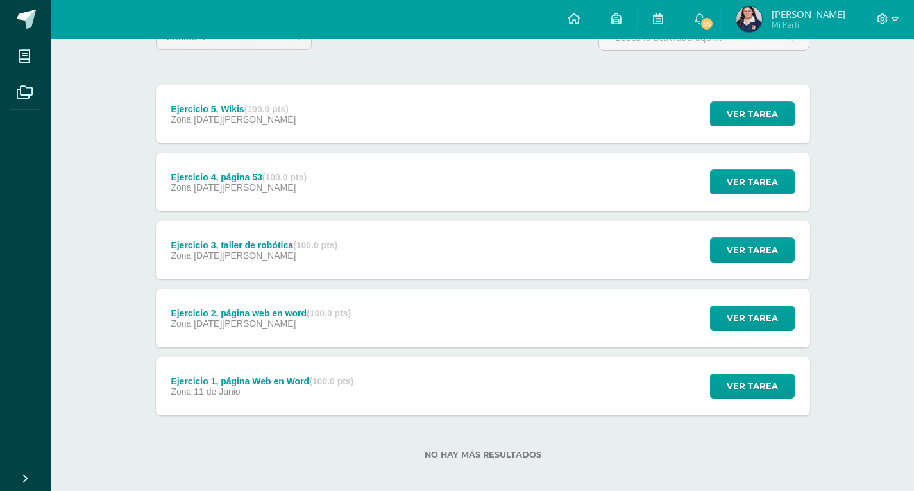
click at [201, 194] on div "Ejercicio 4, página 53 (100.0 pts) Zona [DATE][PERSON_NAME]" at bounding box center [239, 182] width 166 height 58
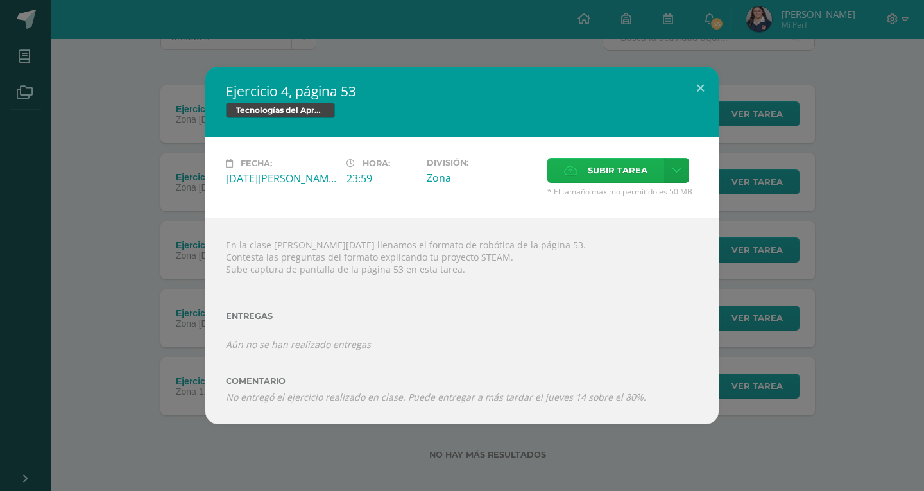
click at [590, 169] on span "Subir tarea" at bounding box center [618, 170] width 60 height 24
click at [0, 0] on input "Subir tarea" at bounding box center [0, 0] width 0 height 0
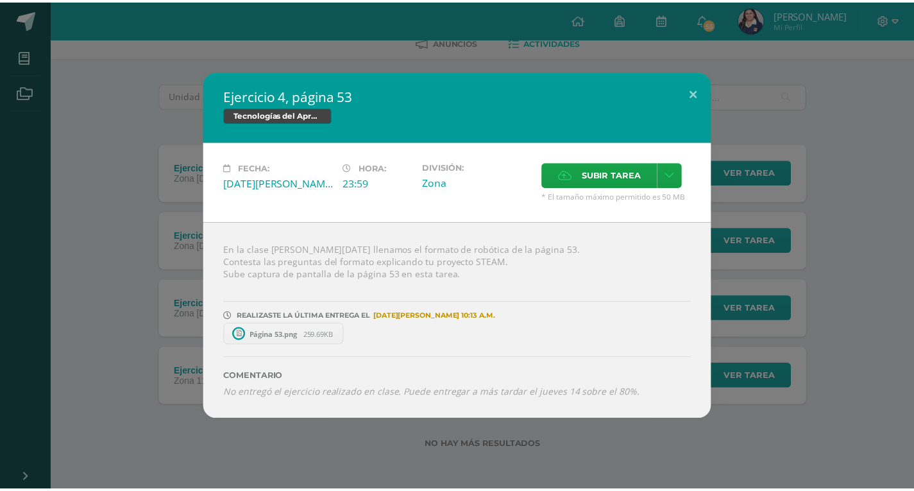
scroll to position [70, 0]
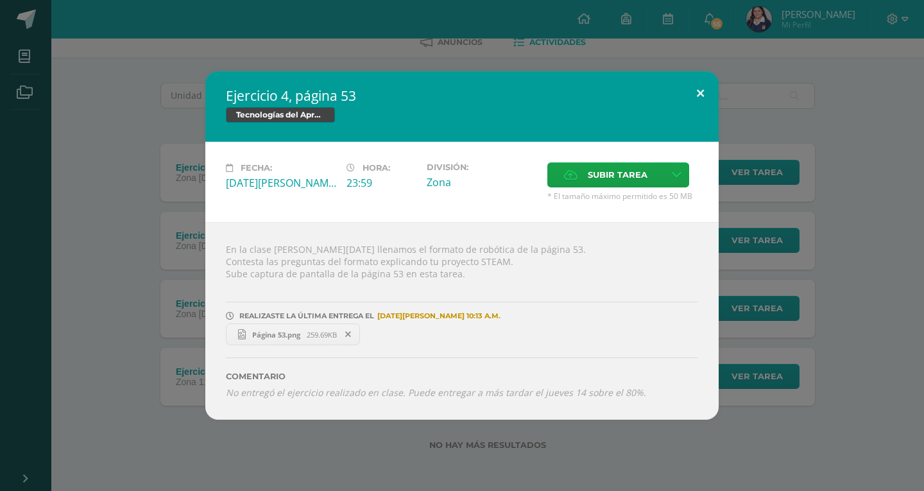
click at [703, 98] on button at bounding box center [700, 93] width 37 height 44
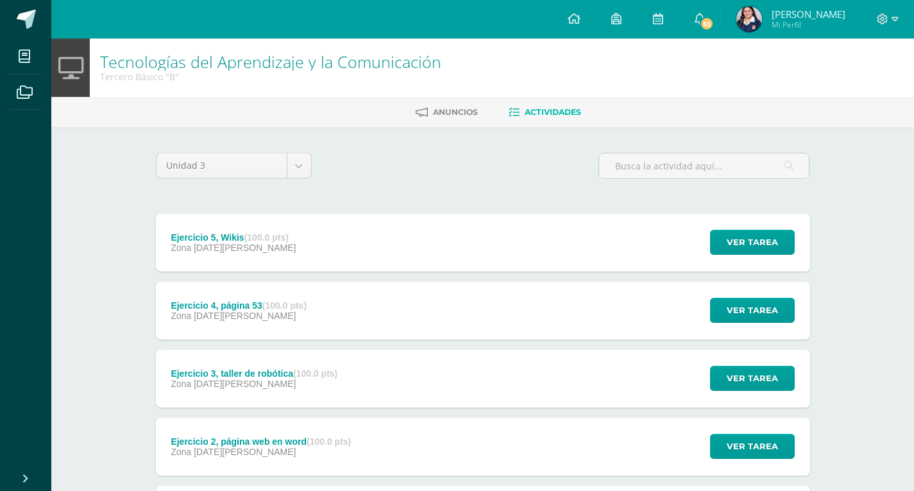
click at [245, 237] on div "Ejercicio 5, Wikis (100.0 pts)" at bounding box center [233, 237] width 125 height 10
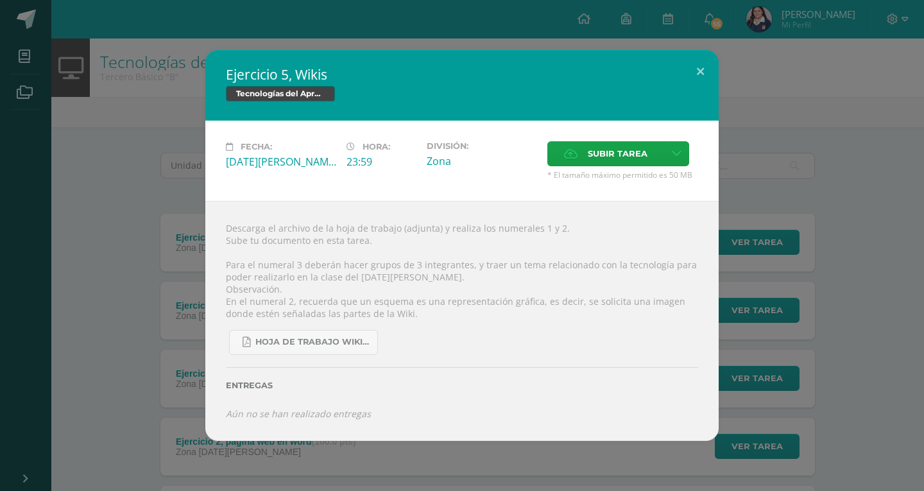
click at [121, 256] on div "Ejercicio 5, Wikis Tecnologías del Aprendizaje y la Comunicación Fecha: [DATE][…" at bounding box center [462, 245] width 914 height 391
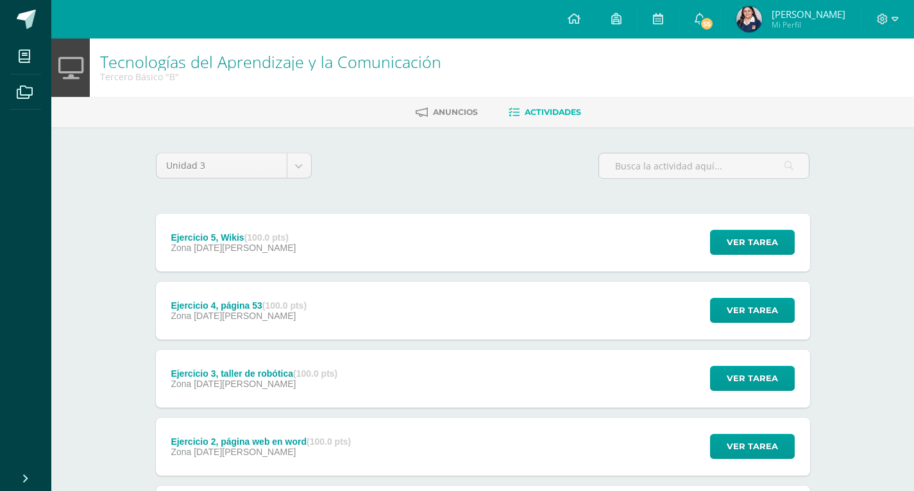
click at [227, 321] on div "Ejercicio 4, página 53 (100.0 pts) Zona [DATE][PERSON_NAME]" at bounding box center [239, 311] width 166 height 58
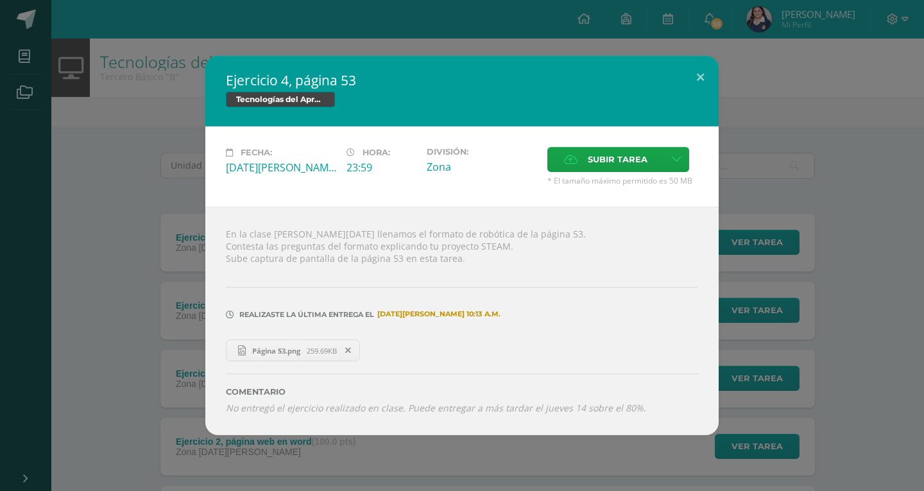
click at [137, 287] on div "Ejercicio 4, página 53 Tecnologías del Aprendizaje y la Comunicación Fecha: [DA…" at bounding box center [462, 245] width 914 height 379
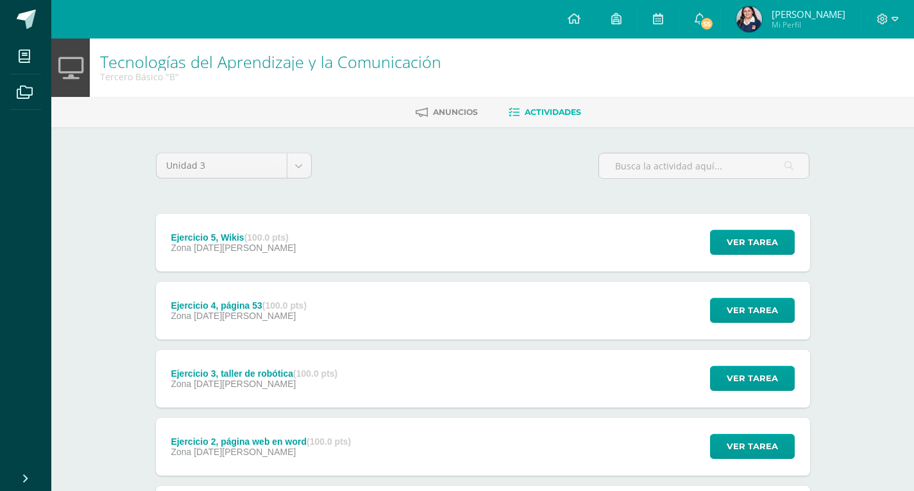
click at [235, 380] on span "[DATE][PERSON_NAME]" at bounding box center [245, 384] width 102 height 10
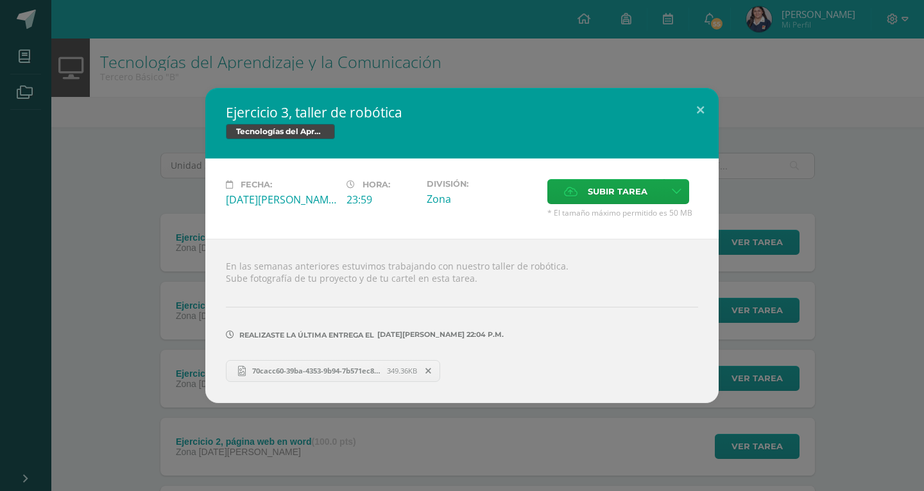
click at [142, 361] on div "Ejercicio 3, taller de robótica Tecnologías del Aprendizaje y la Comunicación F…" at bounding box center [462, 245] width 914 height 314
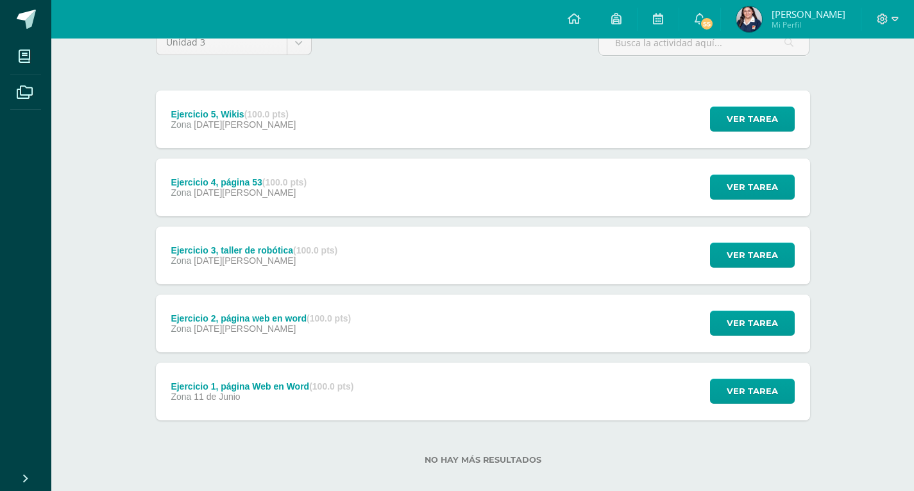
scroll to position [138, 0]
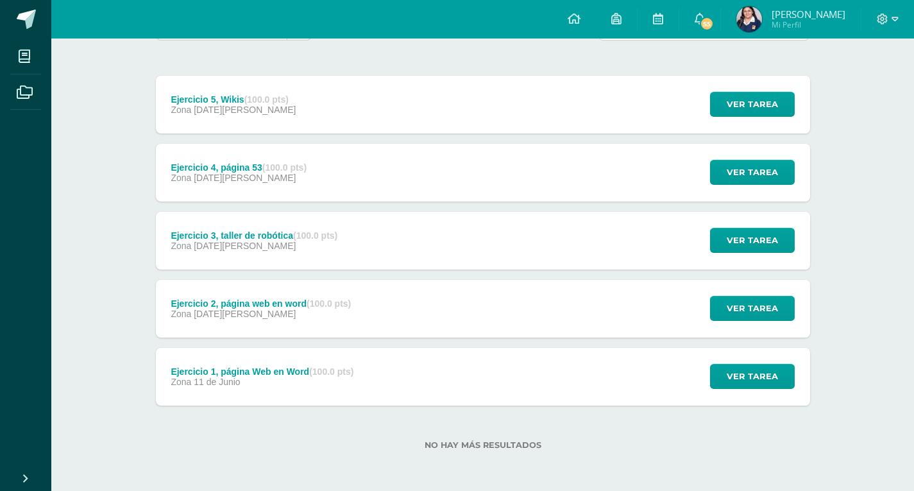
click at [237, 379] on span "11 de Junio" at bounding box center [217, 382] width 46 height 10
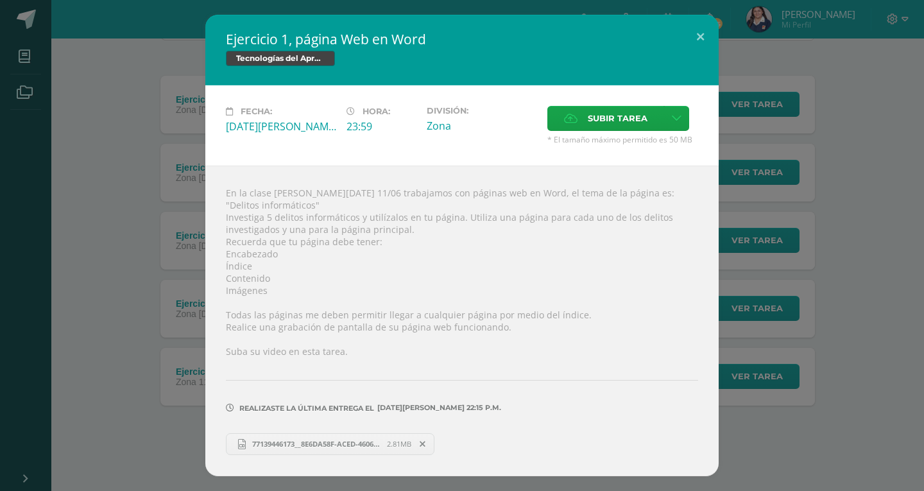
click at [119, 339] on div "Ejercicio 1, página Web en Word Tecnologías del Aprendizaje y la Comunicación F…" at bounding box center [462, 245] width 914 height 461
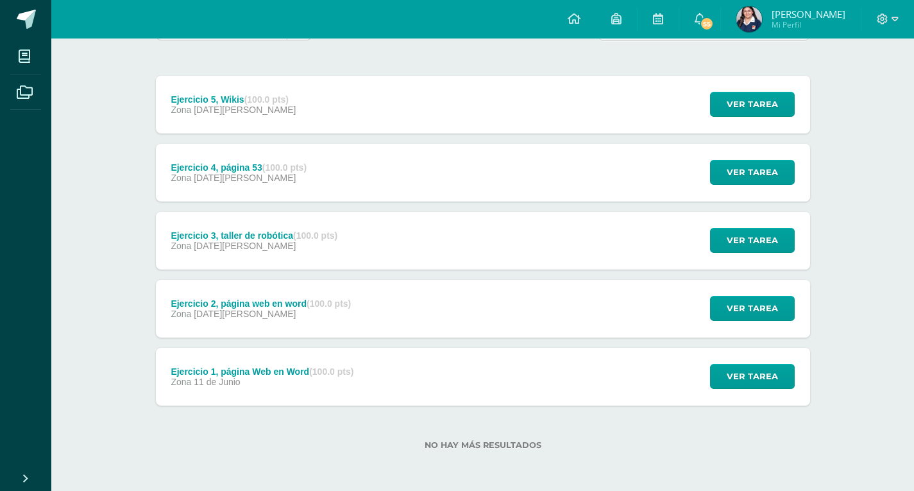
click at [221, 101] on div "Ejercicio 5, Wikis (100.0 pts)" at bounding box center [233, 99] width 125 height 10
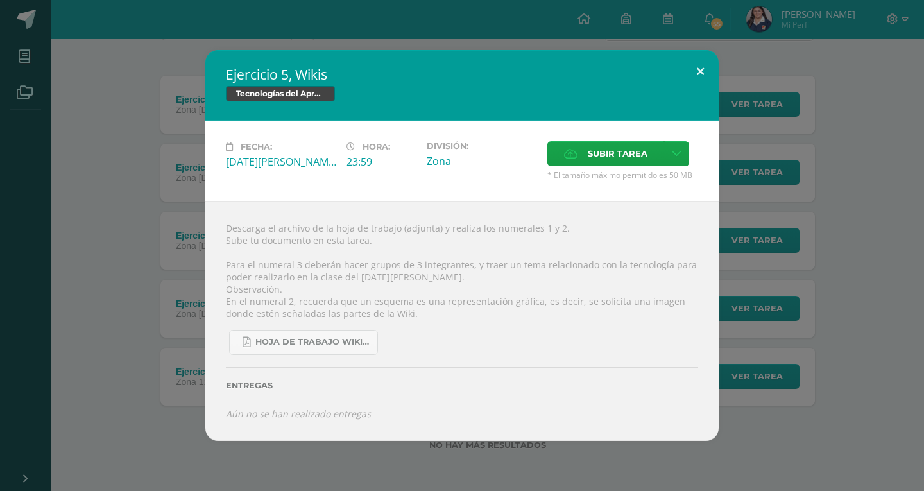
click at [694, 78] on button at bounding box center [700, 72] width 37 height 44
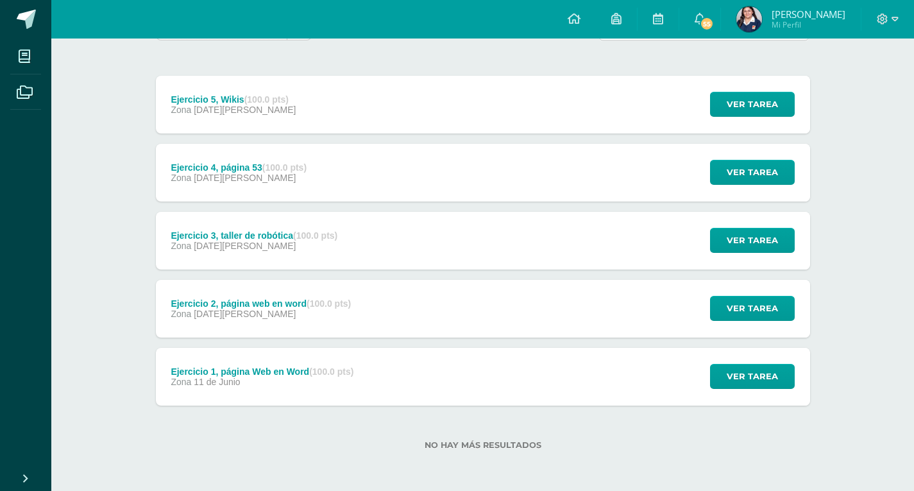
click at [421, 386] on div "Ejercicio 1, página Web en Word (100.0 pts) Zona [DATE][PERSON_NAME] Ver tarea …" at bounding box center [483, 377] width 655 height 58
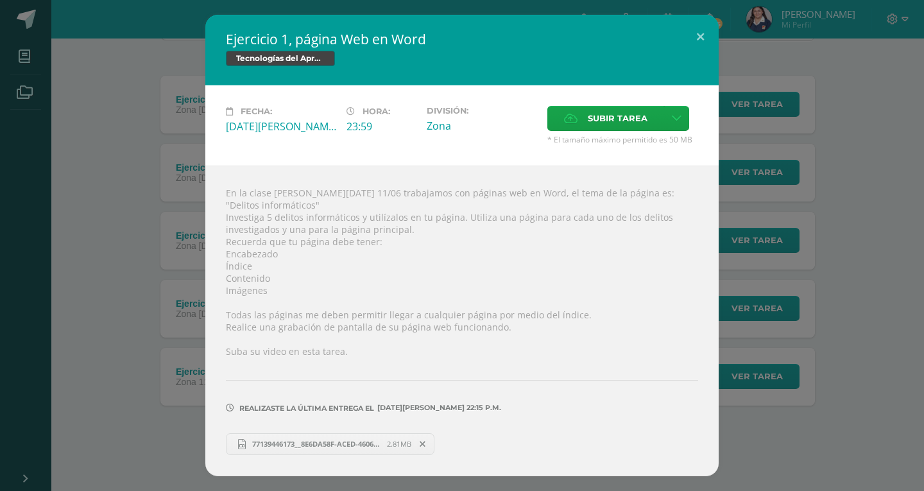
drag, startPoint x: 93, startPoint y: 228, endPoint x: 108, endPoint y: 244, distance: 22.2
click at [92, 228] on div "Ejercicio 1, página Web en Word Tecnologías del Aprendizaje y la Comunicación F…" at bounding box center [462, 245] width 914 height 461
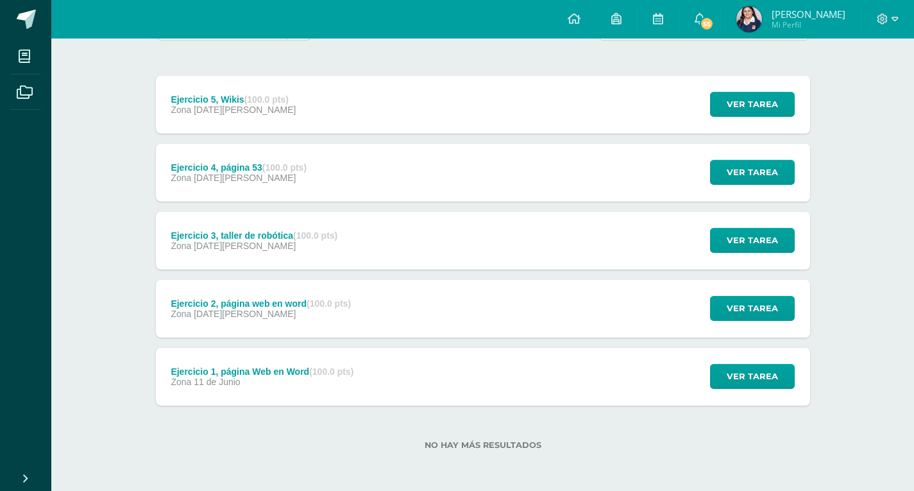
click at [210, 329] on div "Ejercicio 2, página web en word (100.0 pts) Zona [DATE][PERSON_NAME]" at bounding box center [261, 309] width 211 height 58
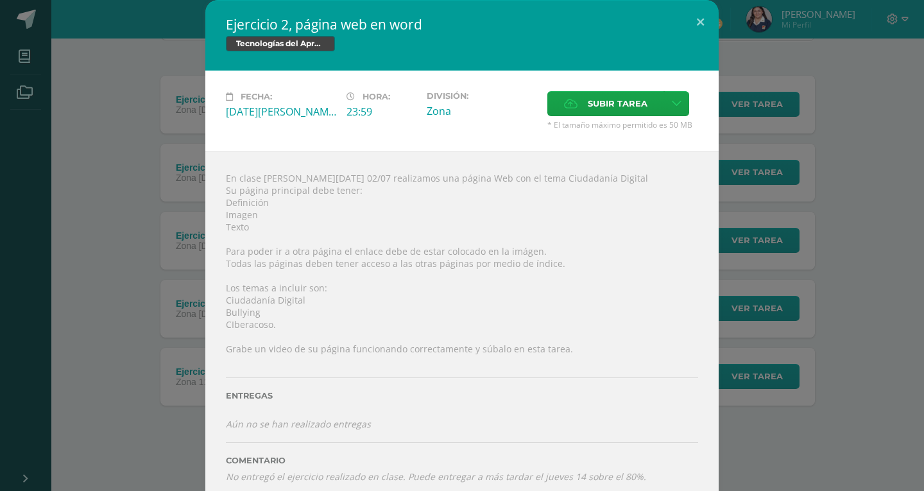
click at [117, 234] on div "Ejercicio 2, página web en word Tecnologías del Aprendizaje y la Comunicación F…" at bounding box center [462, 252] width 914 height 504
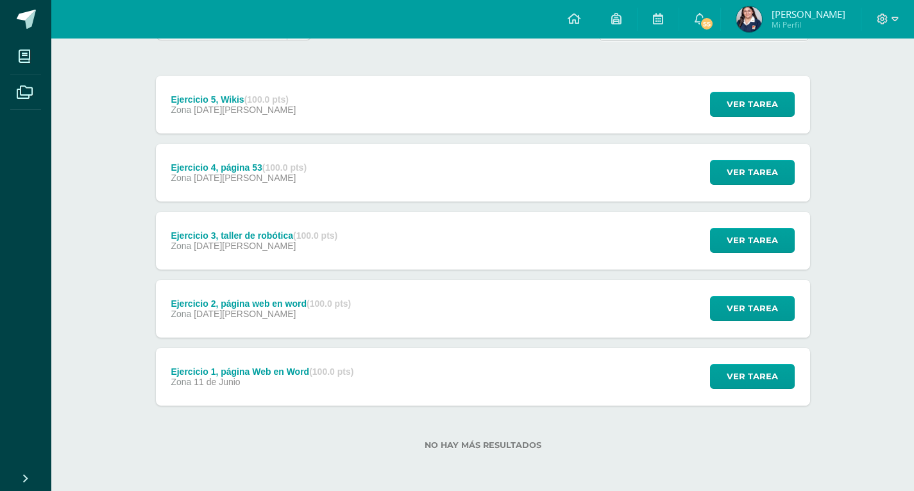
click at [224, 258] on div "Ejercicio 3, taller de robótica (100.0 pts) Zona [DATE][PERSON_NAME]" at bounding box center [255, 241] width 198 height 58
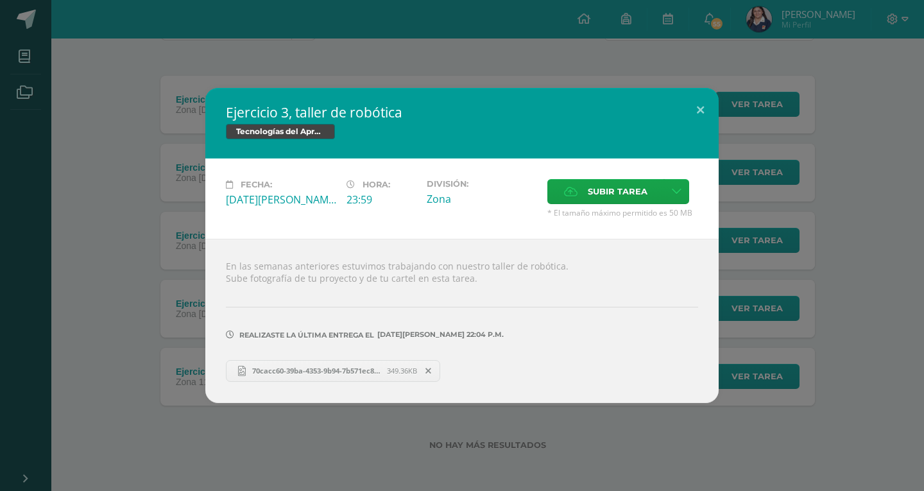
click at [139, 223] on div "Ejercicio 3, taller de robótica Tecnologías del Aprendizaje y la Comunicación F…" at bounding box center [462, 245] width 914 height 314
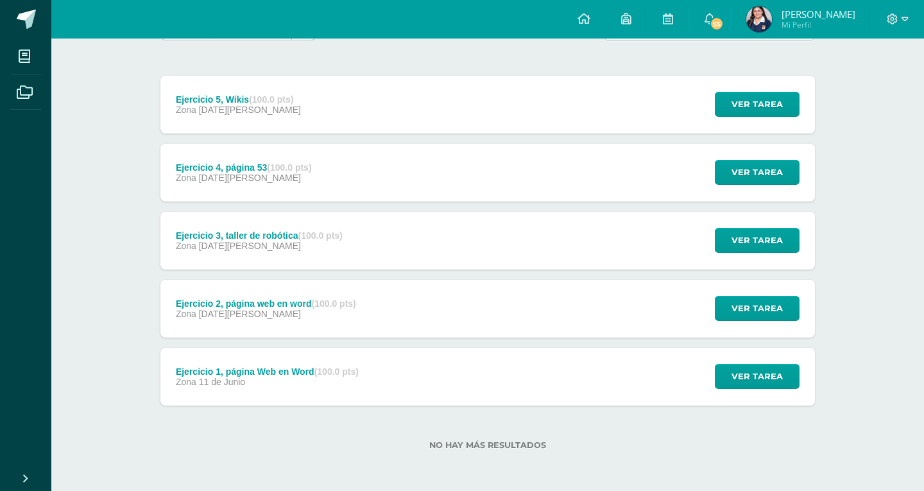
click at [193, 167] on div "Ejercicio 3, taller de robótica Tecnologías del Aprendizaje y la Comunicación F…" at bounding box center [462, 245] width 914 height 314
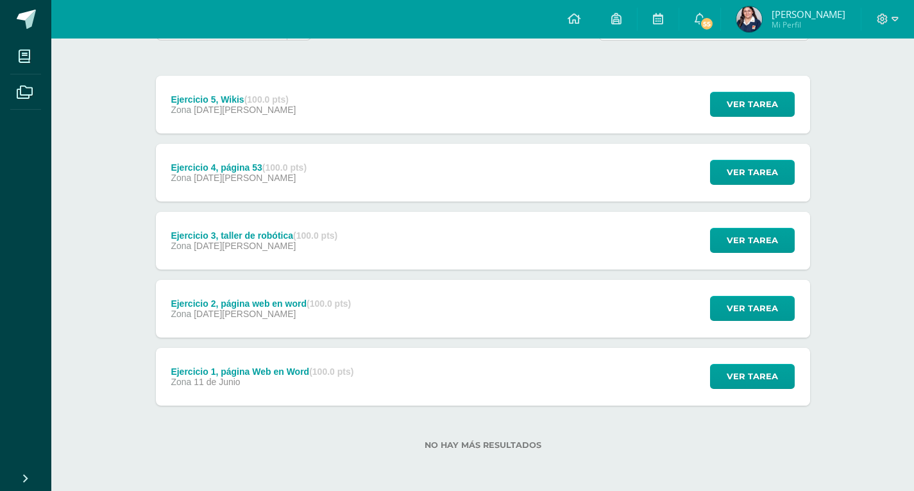
click at [191, 167] on div "Ejercicio 4, página 53 (100.0 pts)" at bounding box center [239, 167] width 136 height 10
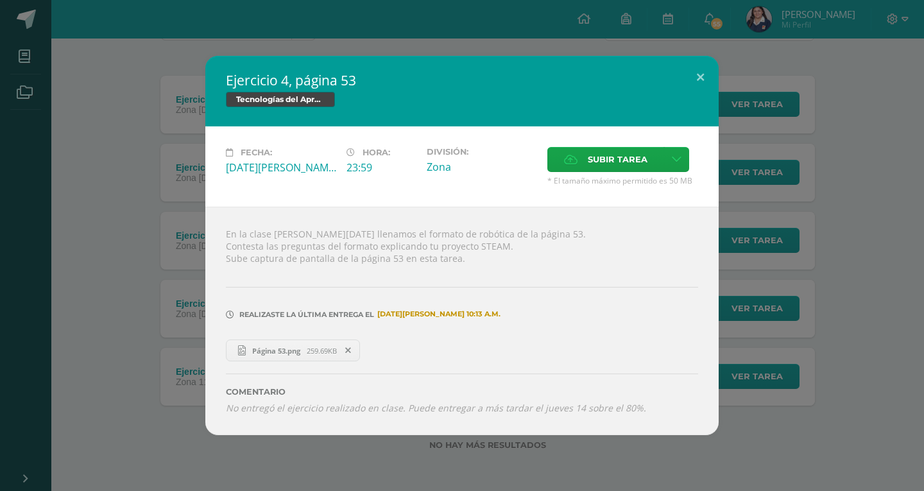
click at [114, 182] on div "Ejercicio 4, página 53 Tecnologías del Aprendizaje y la Comunicación Fecha: Mié…" at bounding box center [462, 245] width 914 height 379
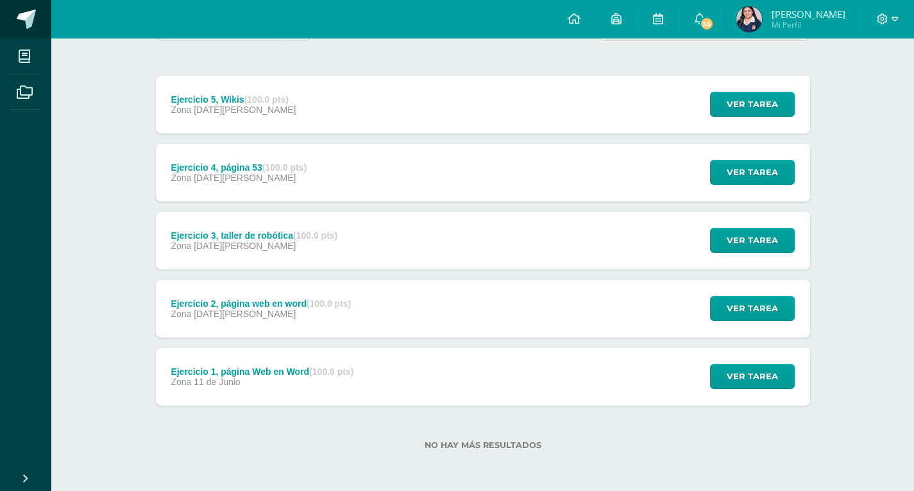
click at [39, 13] on link at bounding box center [25, 19] width 51 height 39
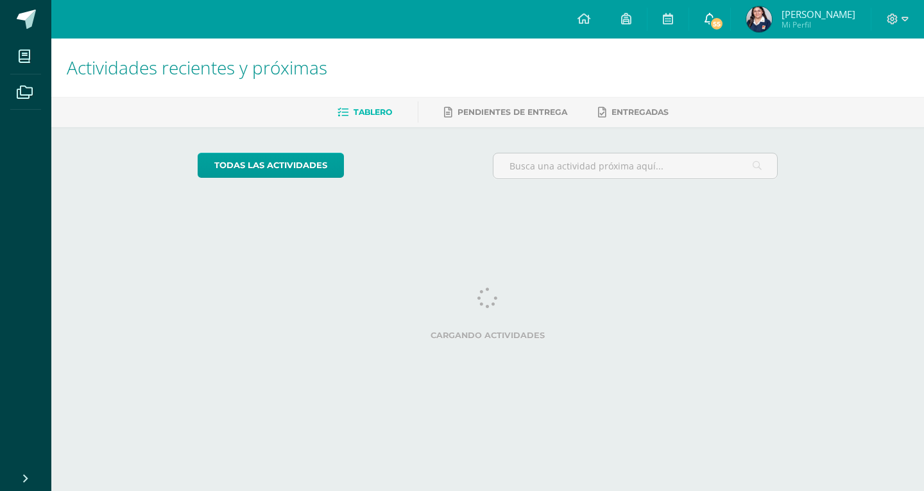
click at [716, 22] on span "55" at bounding box center [717, 24] width 14 height 14
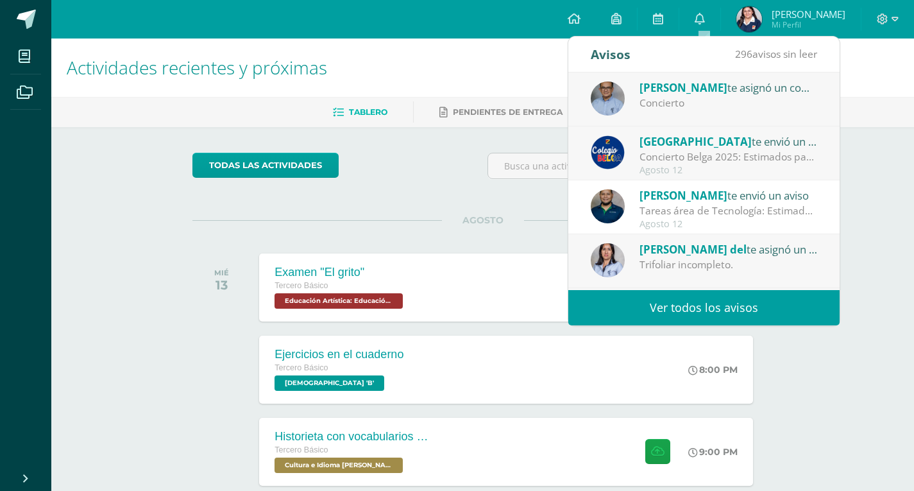
click at [744, 248] on div "Ana del te asignó un comentario en 'Trifoliar Sistemas de Ecuaciones' para 'Mat…" at bounding box center [729, 249] width 178 height 17
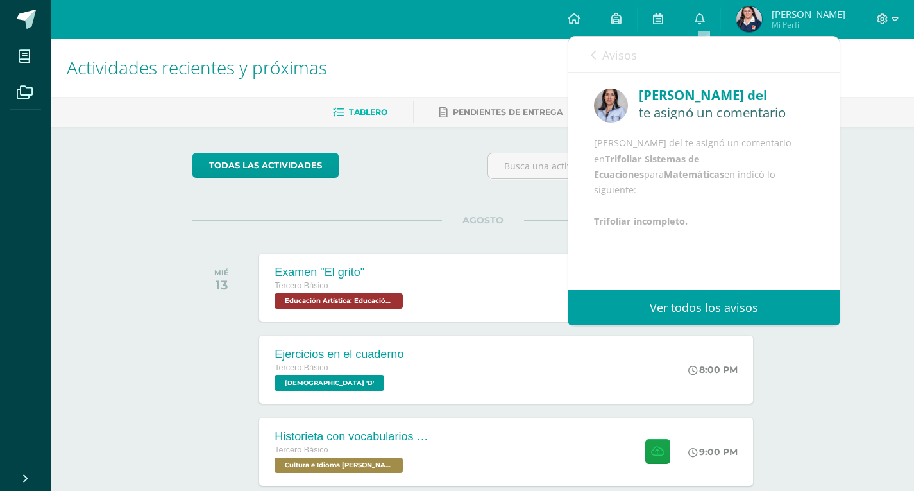
click at [605, 53] on span "Avisos" at bounding box center [620, 54] width 35 height 15
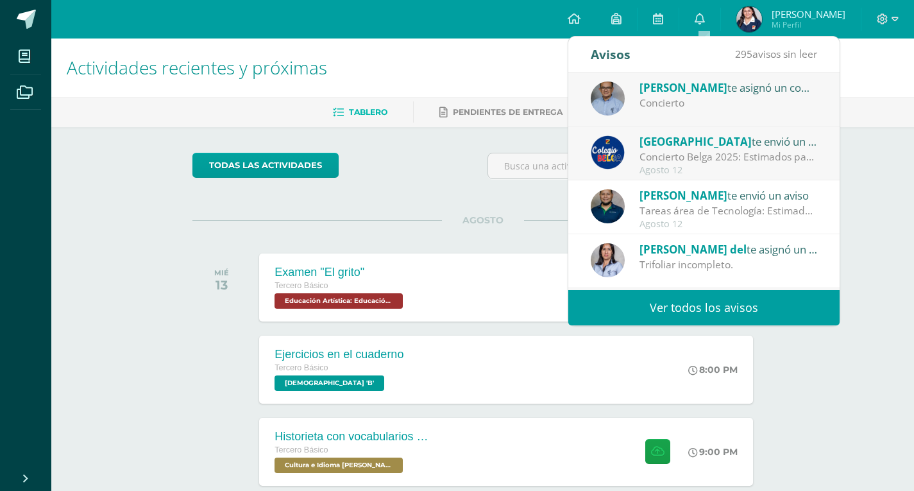
click at [697, 162] on div "Concierto Belga 2025: Estimados padres y madres de familia: Les saludamos cordi…" at bounding box center [729, 157] width 178 height 15
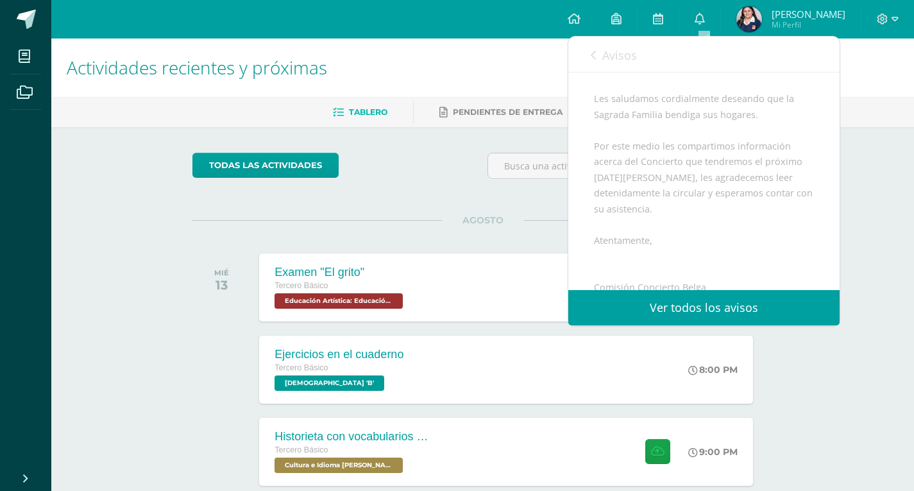
scroll to position [193, 0]
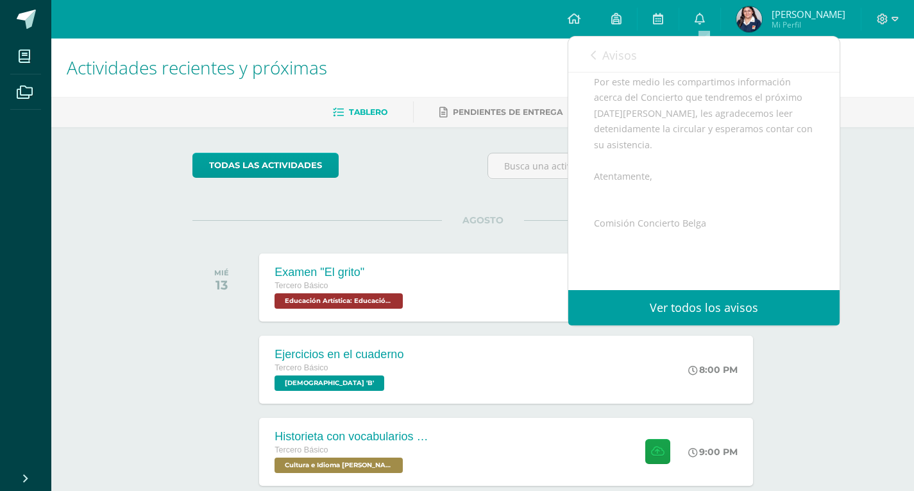
click at [591, 56] on icon at bounding box center [593, 55] width 5 height 10
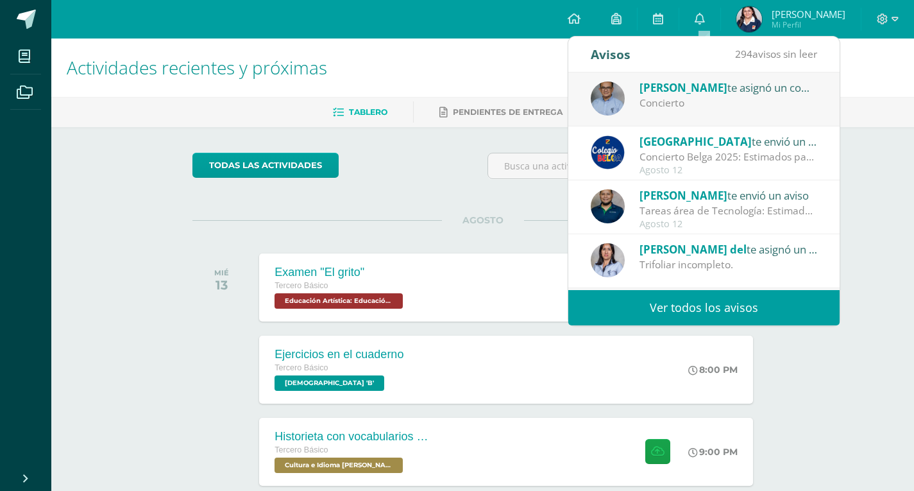
scroll to position [64, 0]
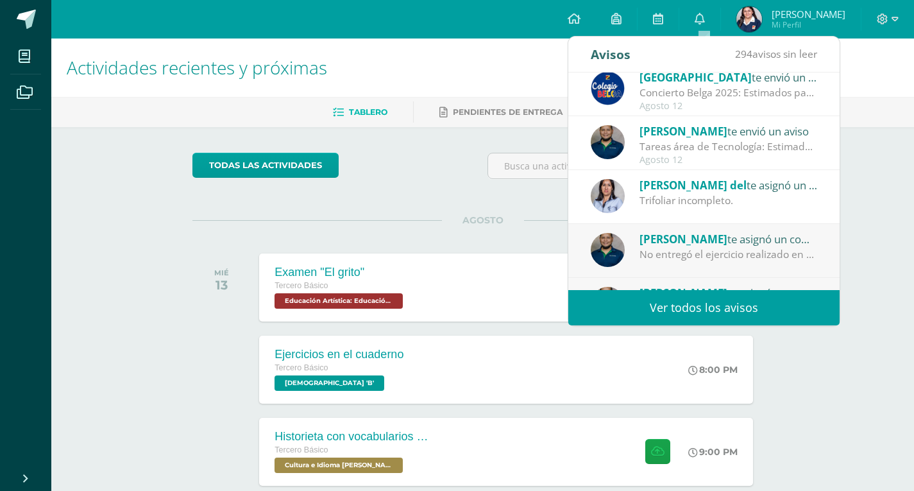
click at [728, 158] on div "Agosto 12" at bounding box center [729, 160] width 178 height 11
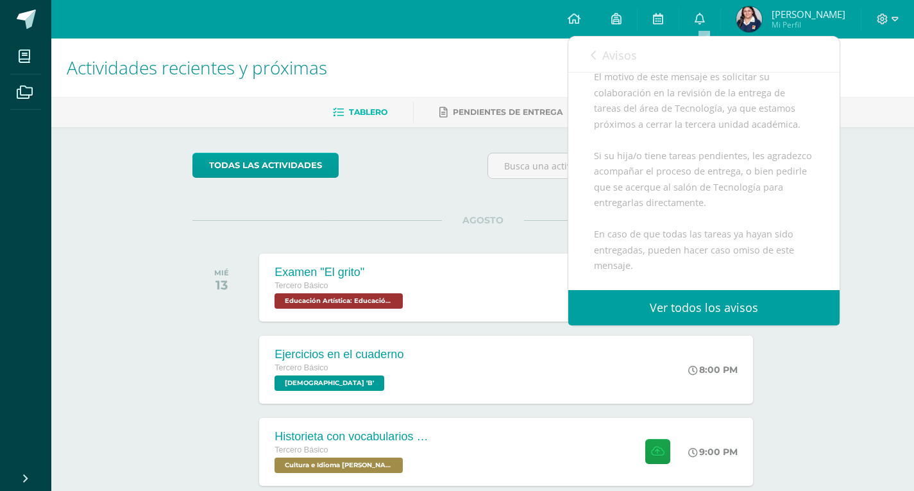
scroll to position [377, 0]
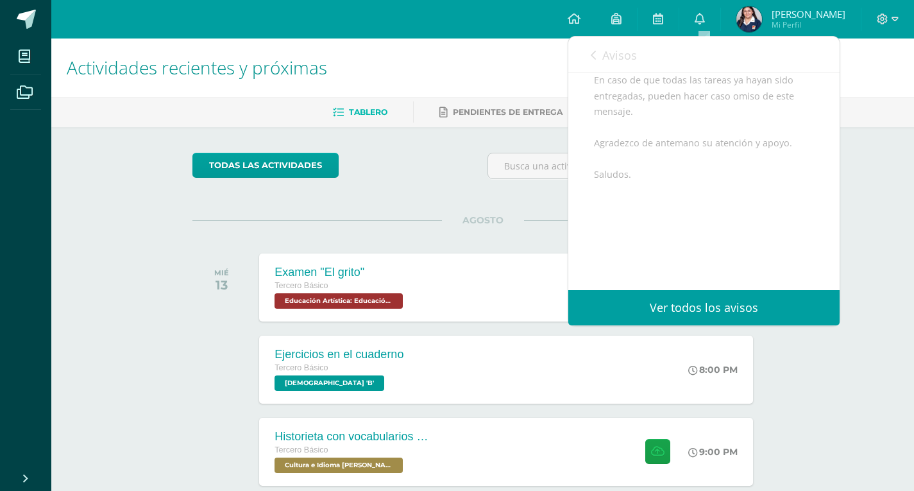
click at [614, 53] on span "Avisos" at bounding box center [620, 54] width 35 height 15
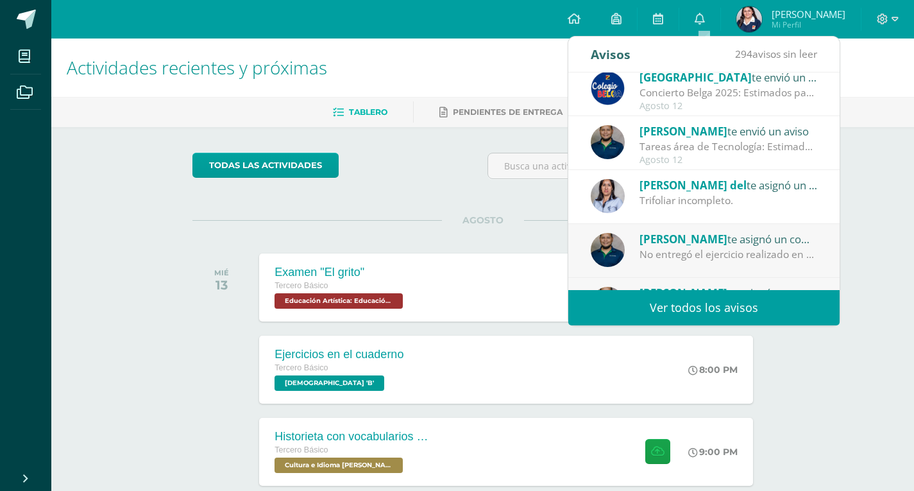
click at [687, 153] on div "Tareas área de Tecnología: Estimados padres de familia: Reciban un cordial salu…" at bounding box center [729, 146] width 178 height 15
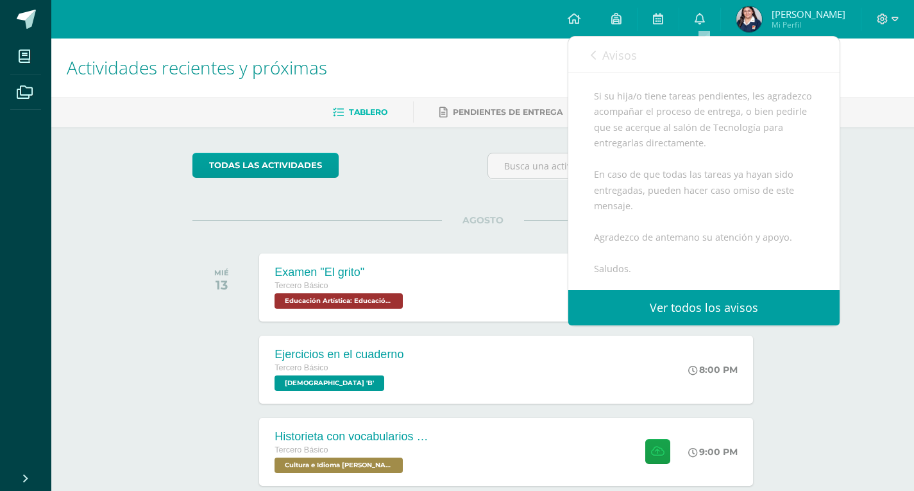
scroll to position [249, 0]
click at [612, 60] on span "Avisos" at bounding box center [620, 54] width 35 height 15
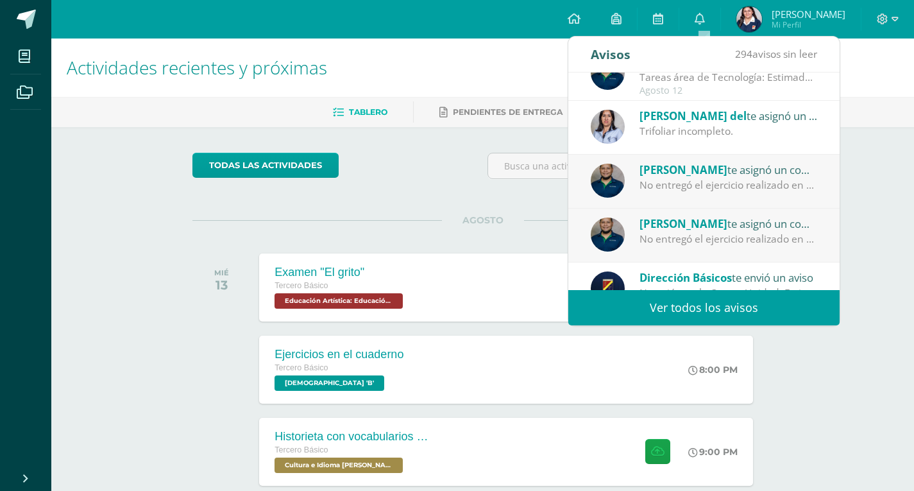
scroll to position [193, 0]
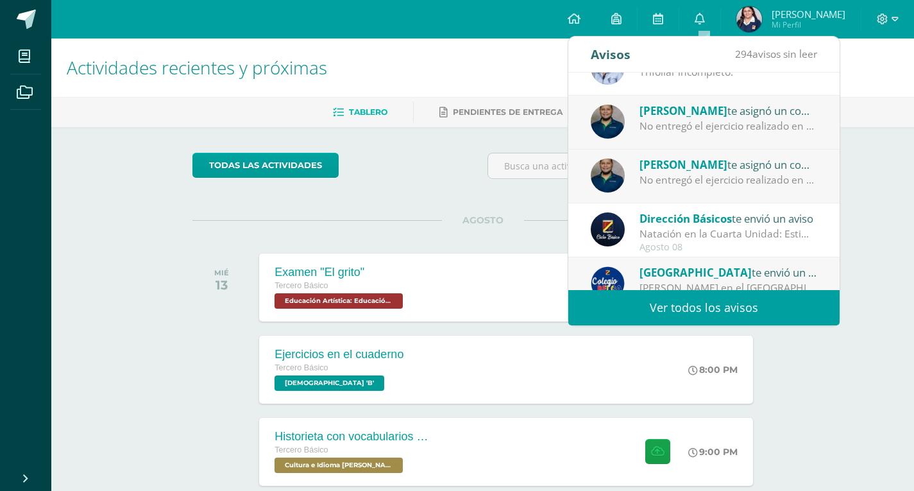
click at [681, 127] on div "No entregó el ejercicio realizado en clase. Puede entregar a más tardar el juev…" at bounding box center [729, 126] width 178 height 15
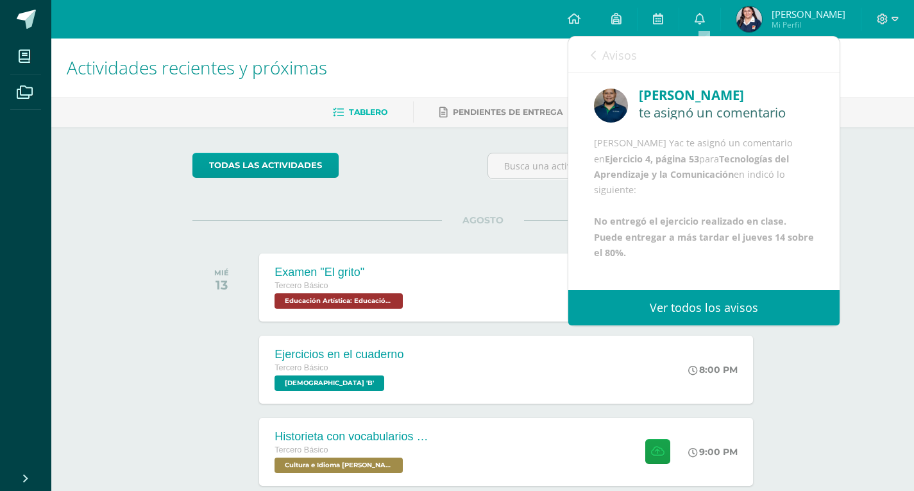
click at [625, 58] on span "Avisos" at bounding box center [620, 54] width 35 height 15
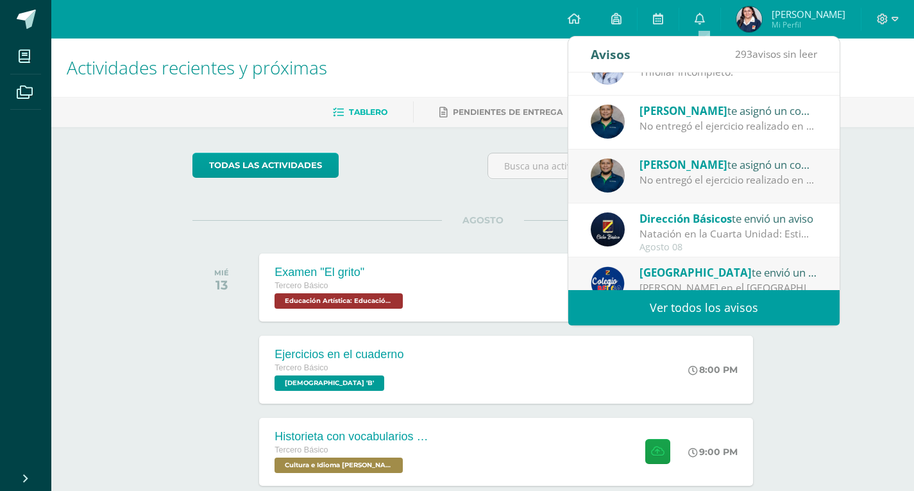
click at [698, 188] on div "Obrayan Yac te asignó un comentario en 'Ejercicio 2, página web en word' para '…" at bounding box center [704, 177] width 271 height 54
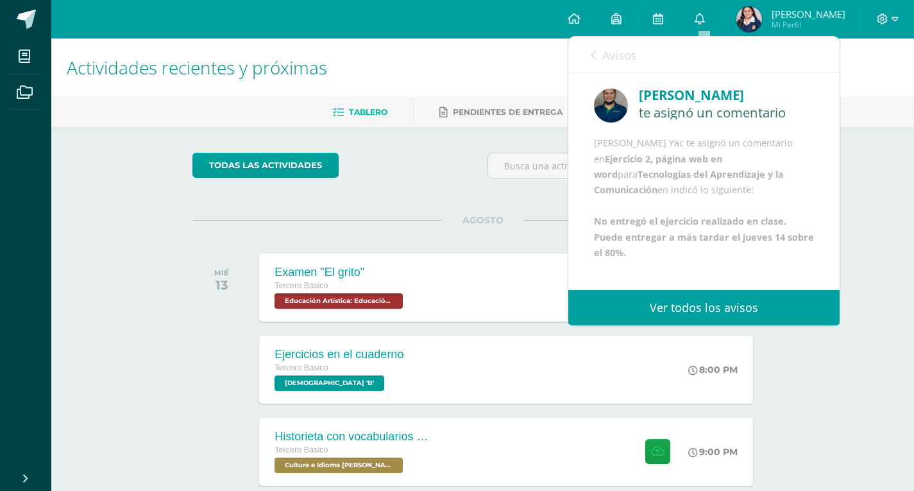
click at [605, 49] on span "Avisos" at bounding box center [620, 54] width 35 height 15
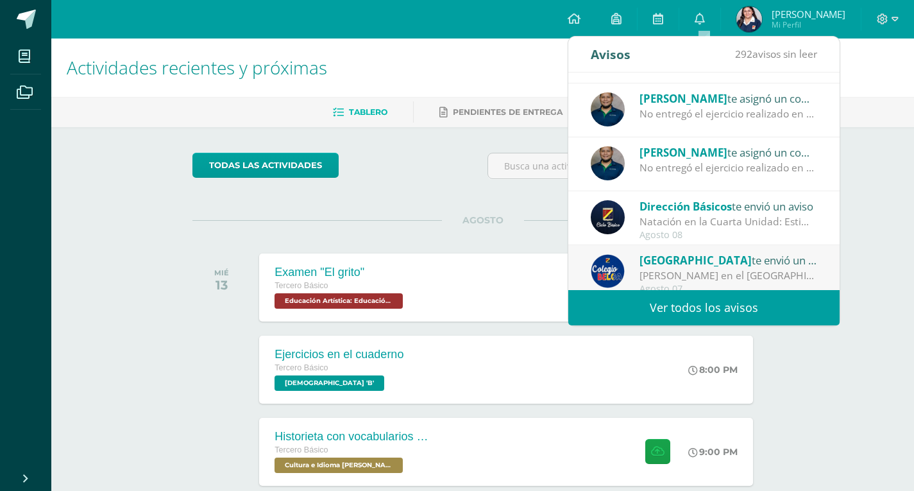
scroll to position [214, 0]
